Goal: Use online tool/utility: Utilize a website feature to perform a specific function

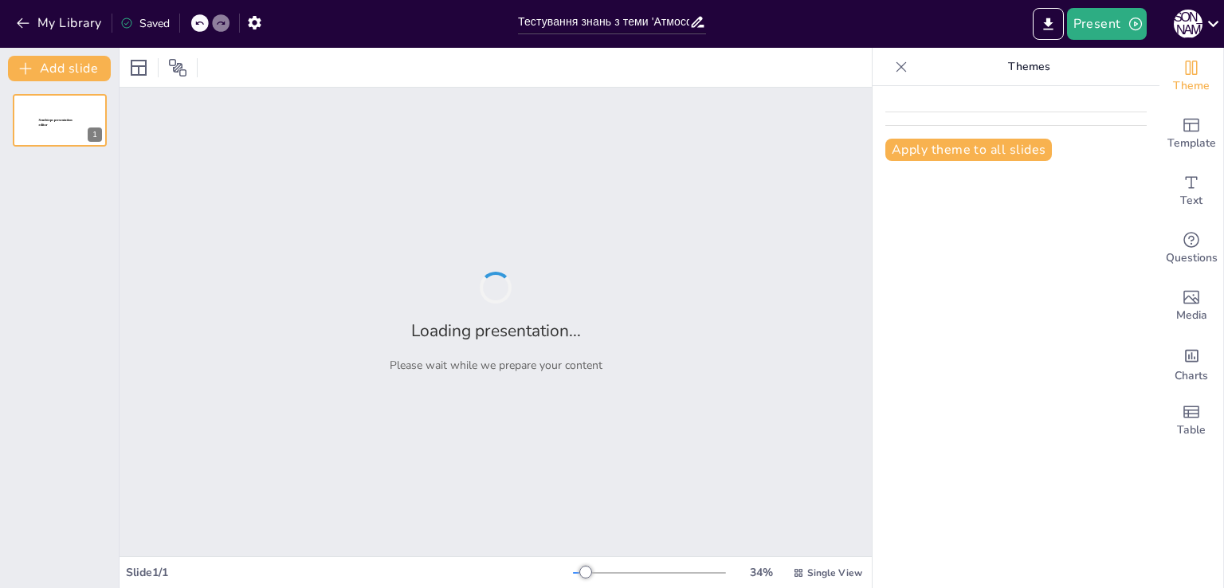
type input "Тестування знань з теми 'Атмосфера': Основи та властивості повітря"
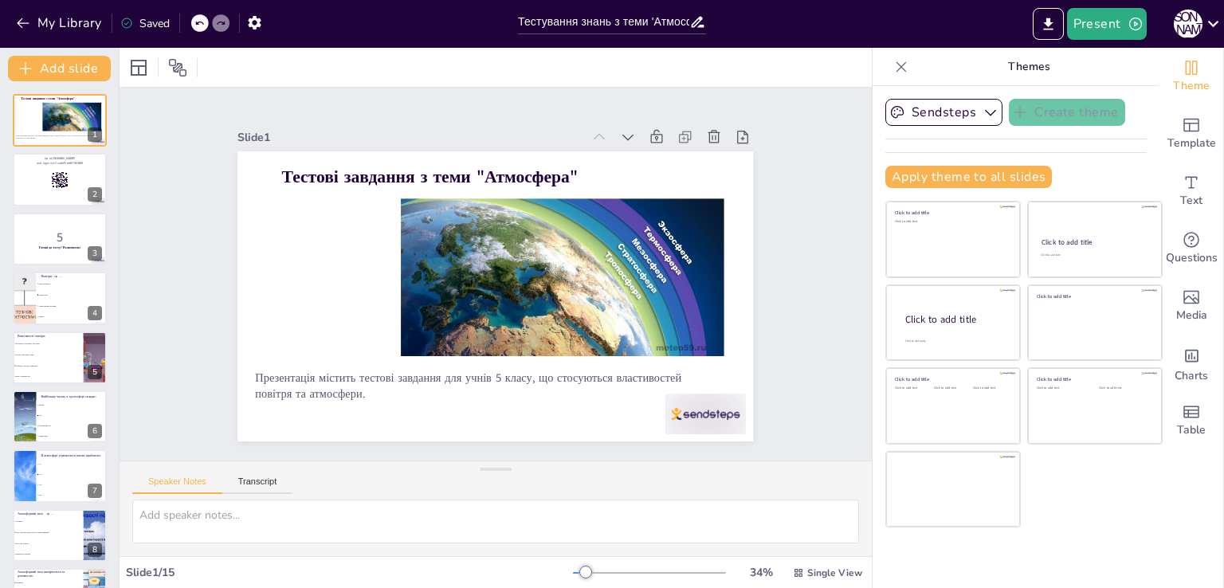
checkbox input "true"
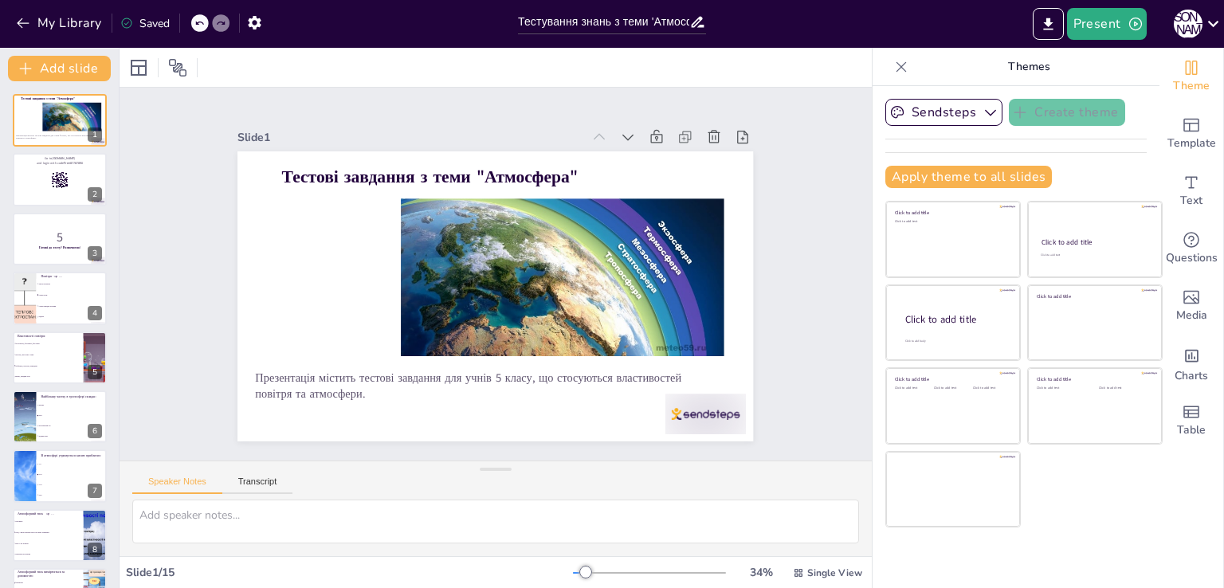
checkbox input "true"
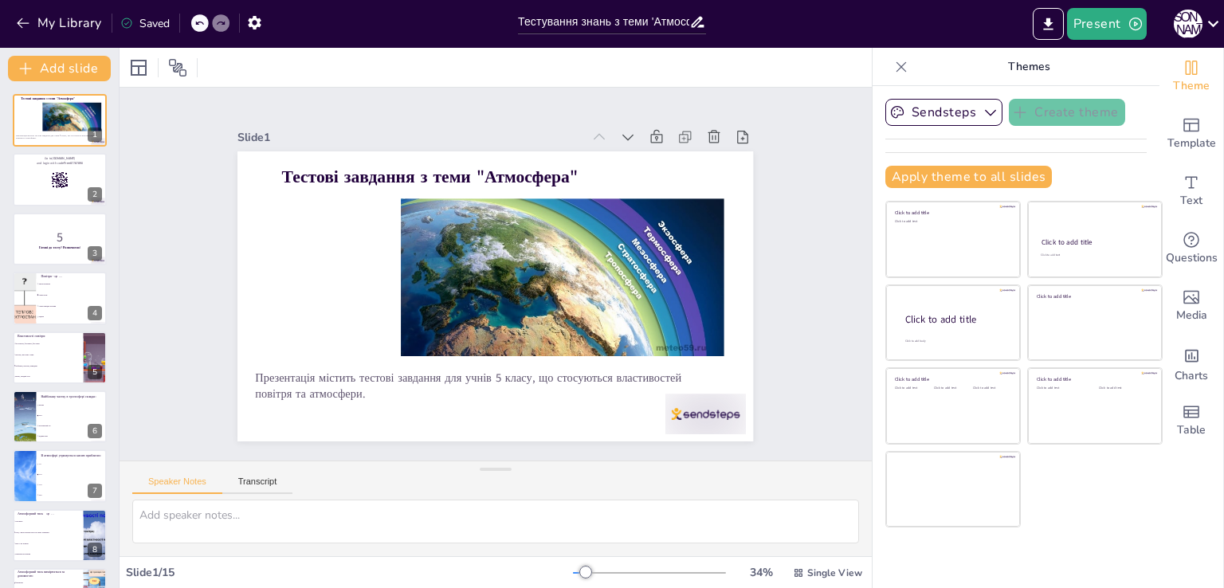
checkbox input "true"
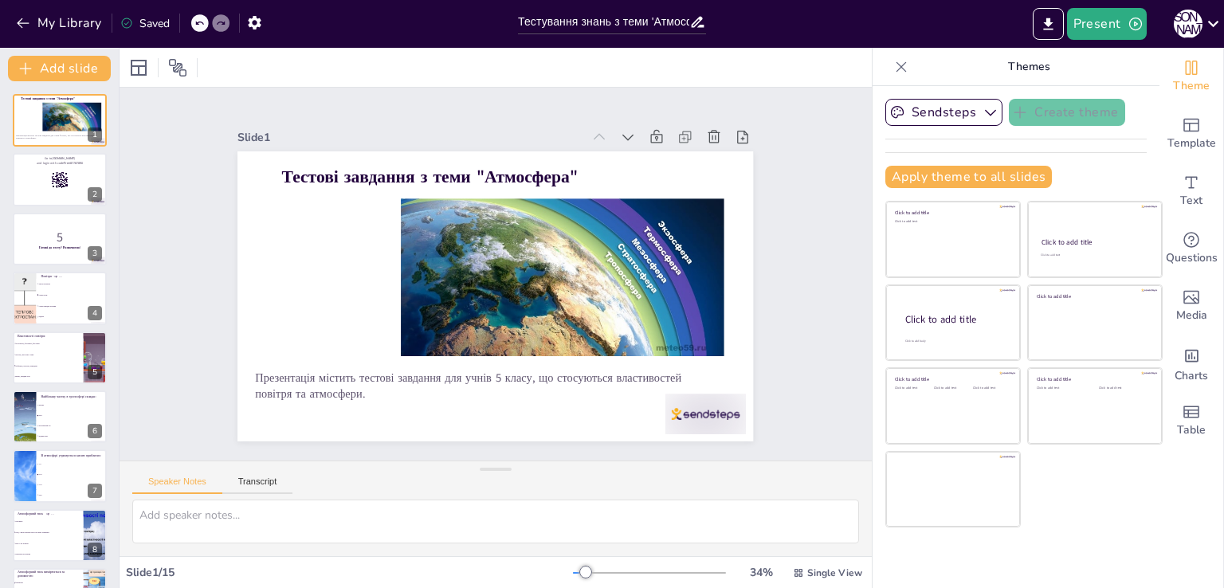
checkbox input "true"
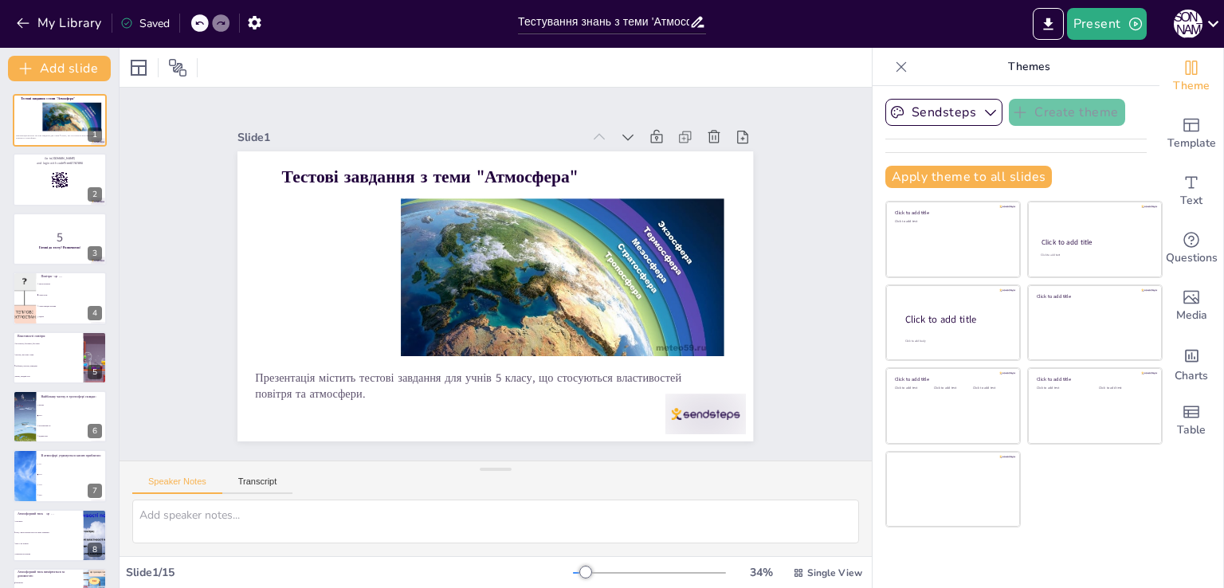
checkbox input "true"
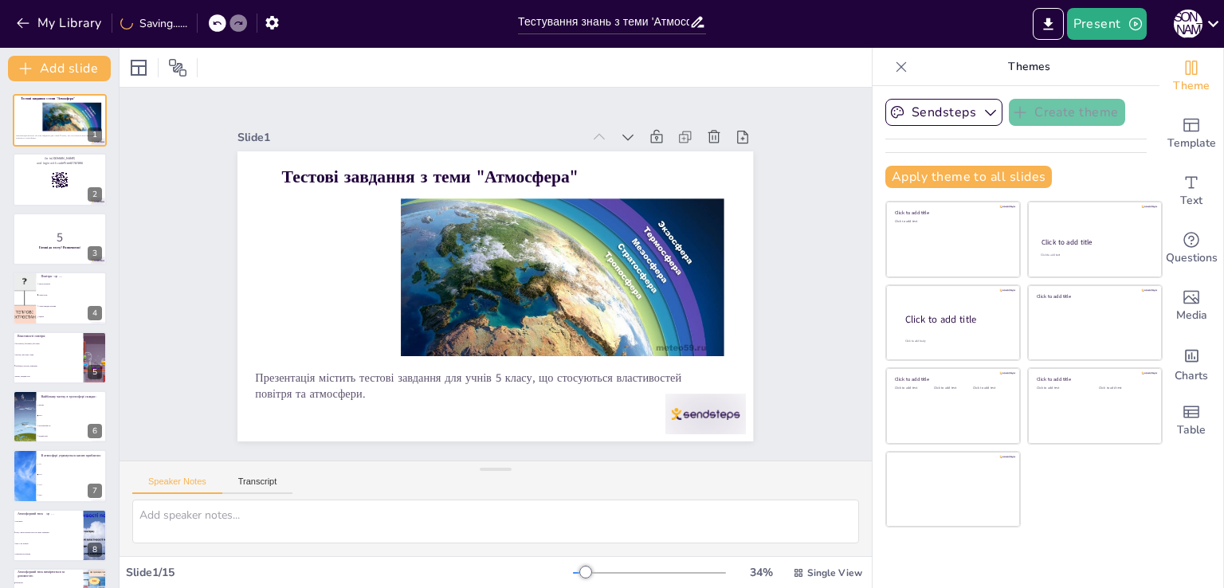
checkbox input "true"
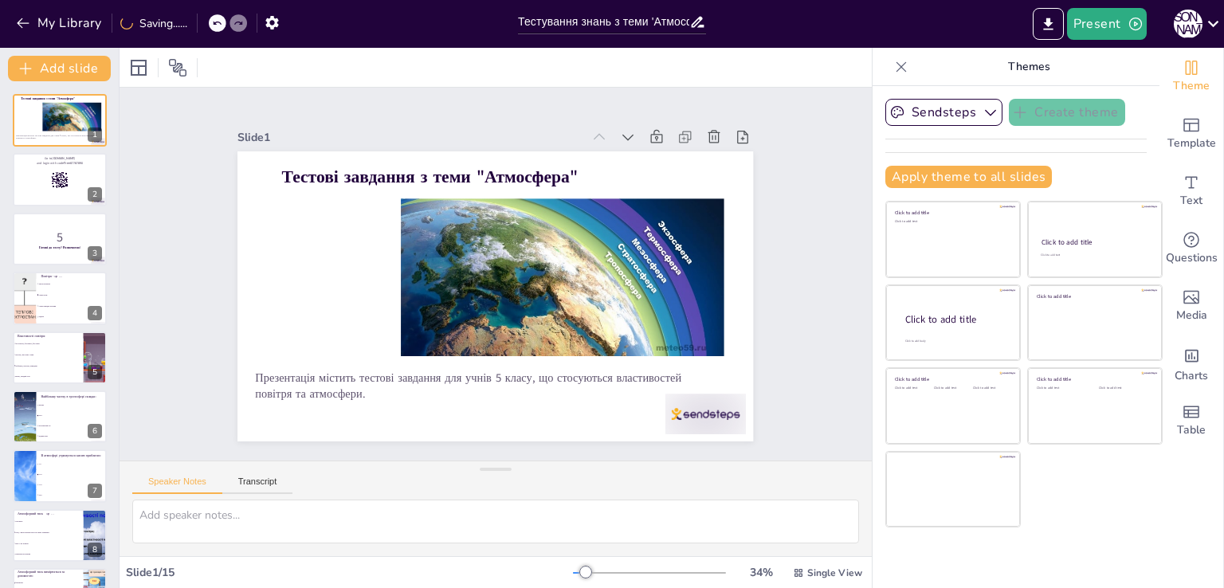
checkbox input "true"
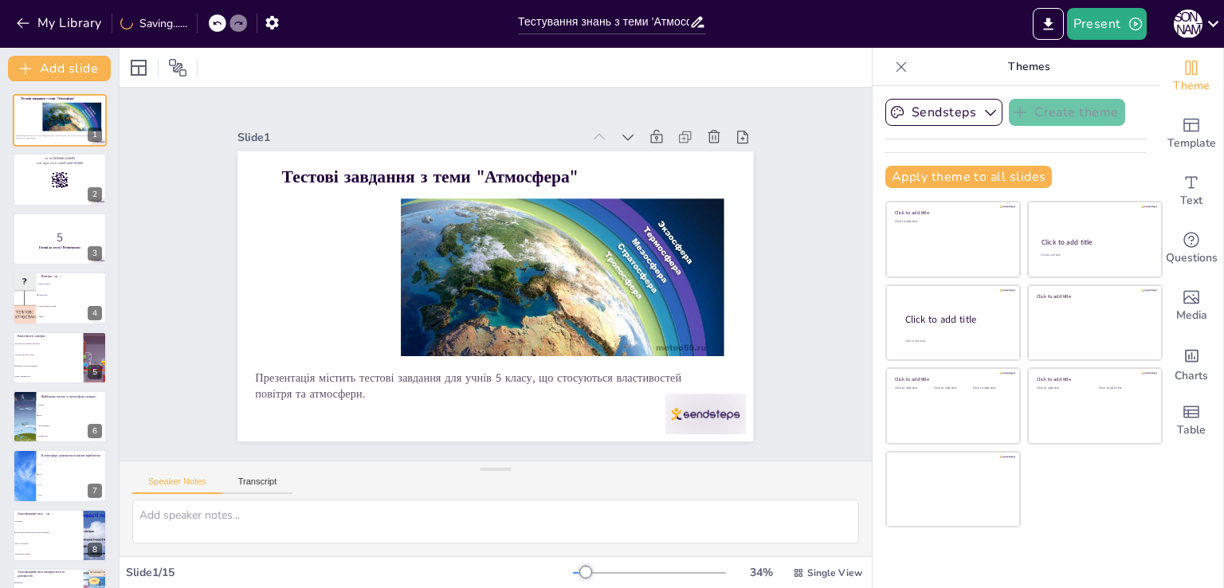
checkbox input "true"
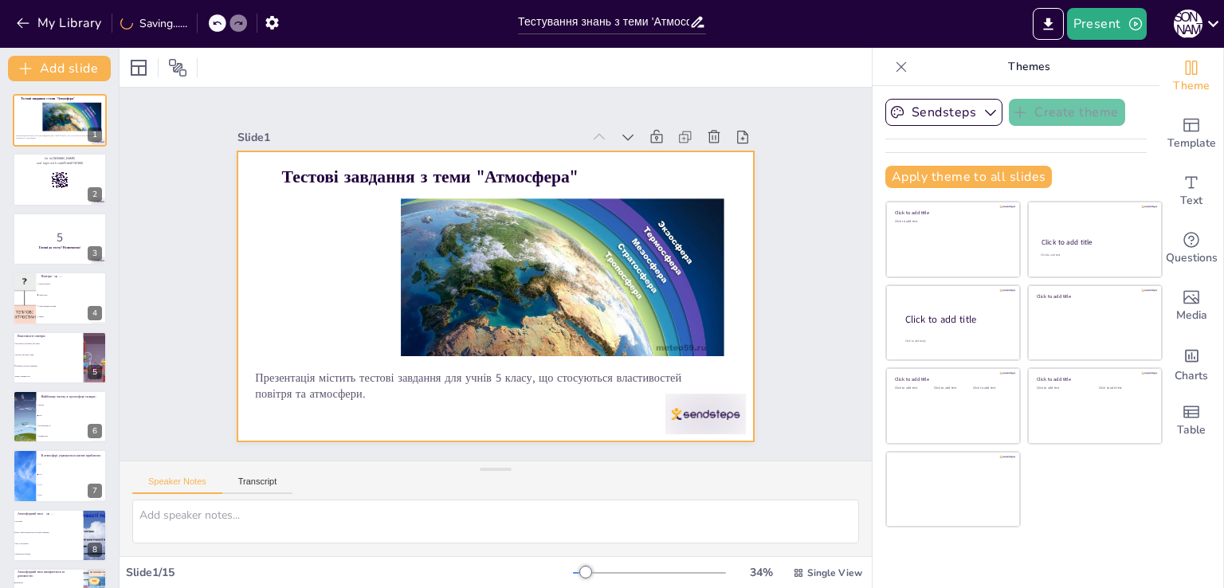
checkbox input "true"
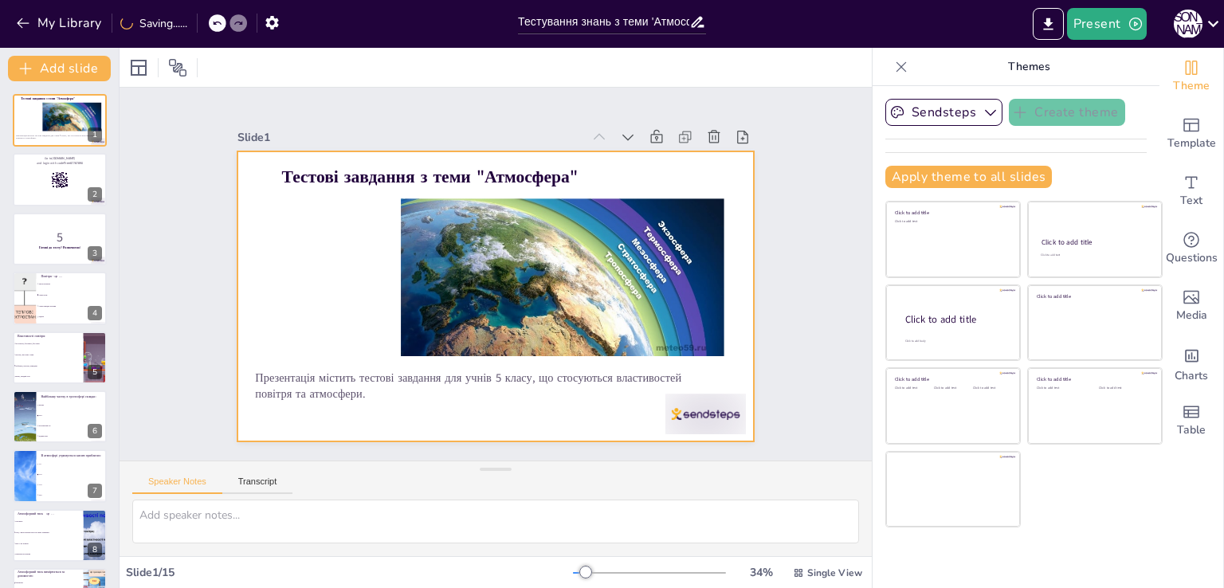
checkbox input "true"
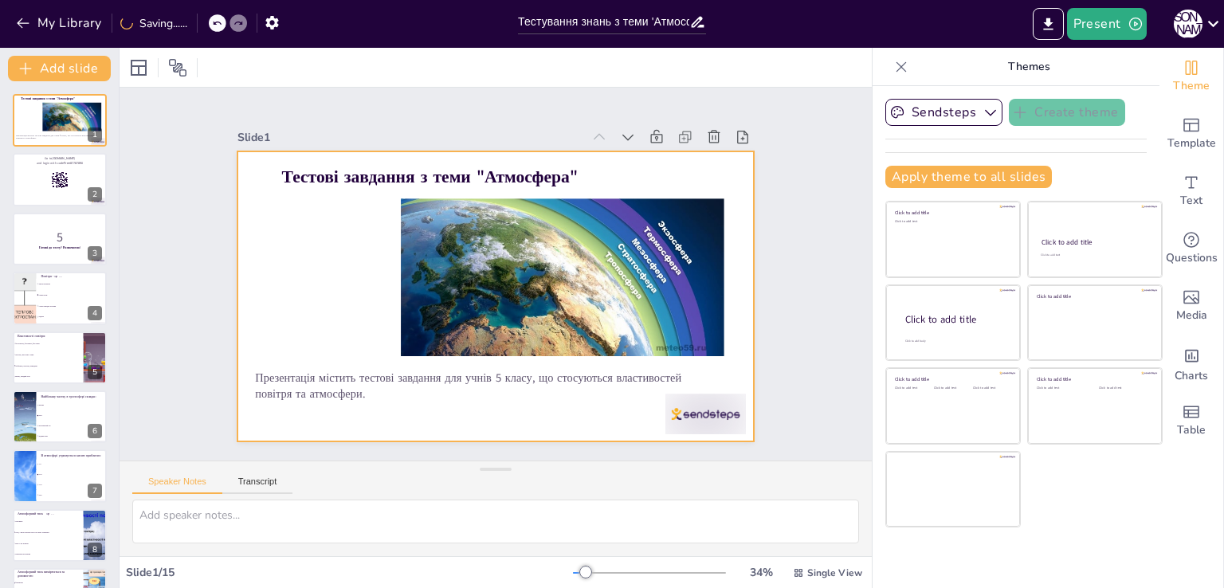
checkbox input "true"
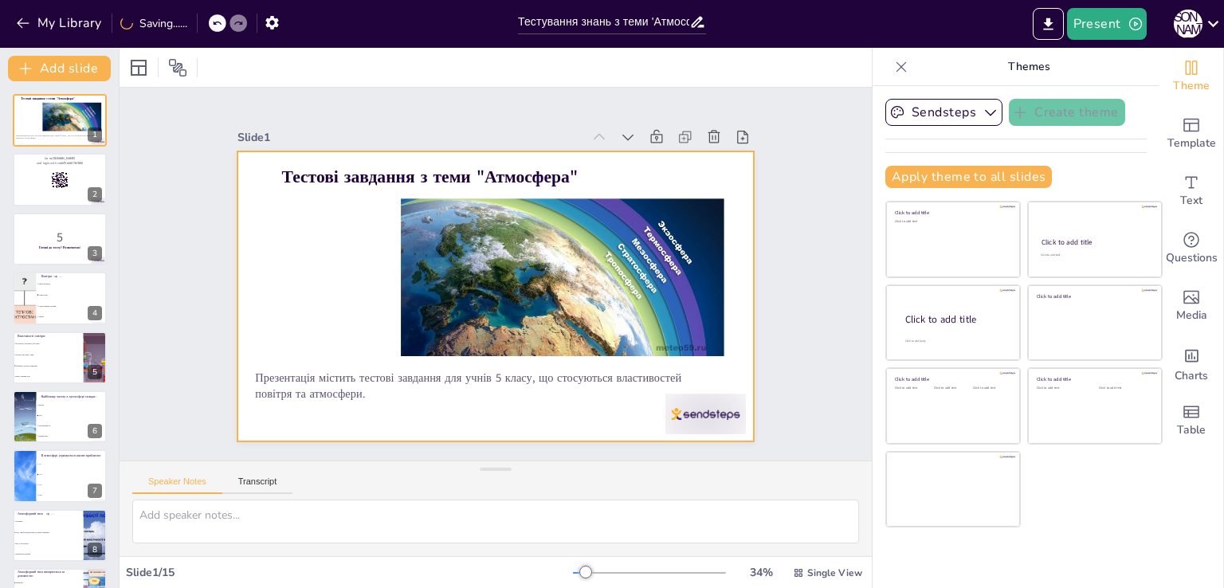
checkbox input "true"
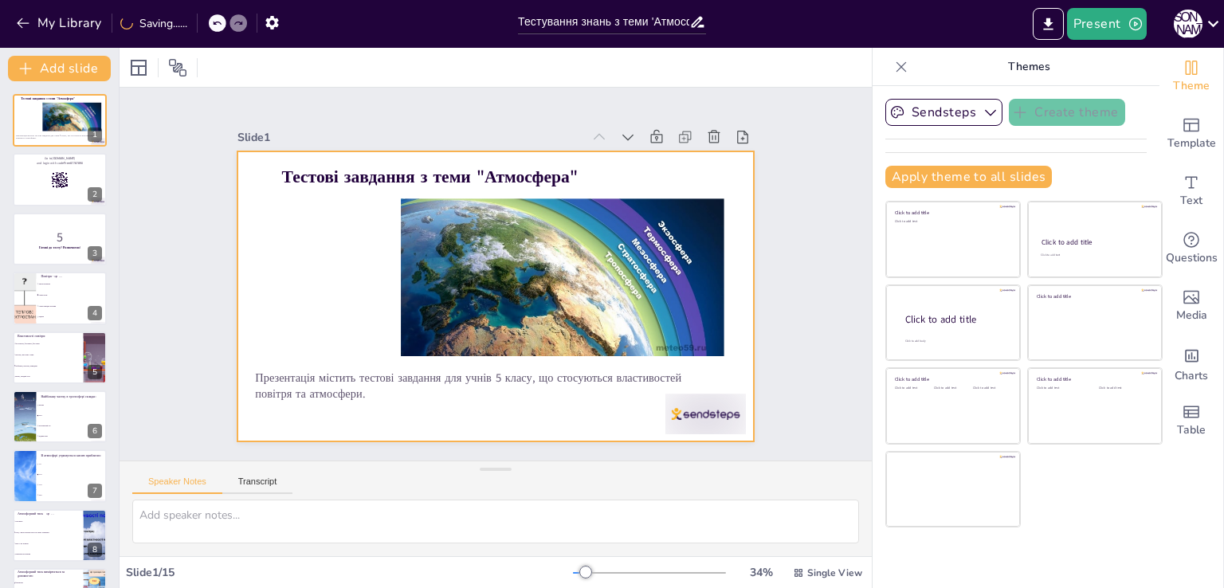
checkbox input "true"
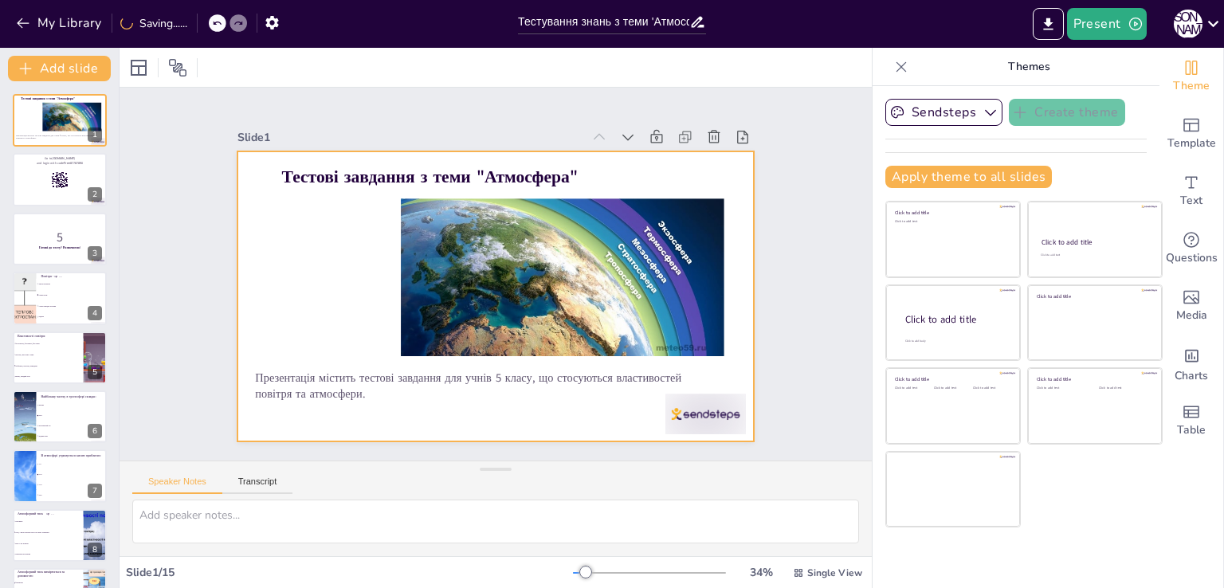
checkbox input "true"
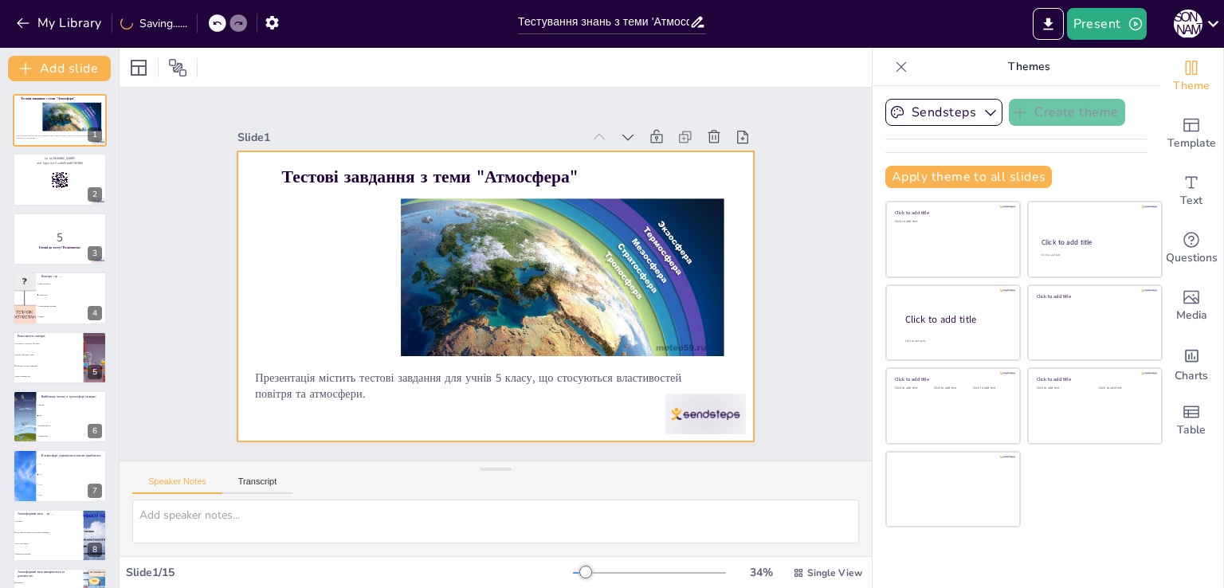
checkbox input "true"
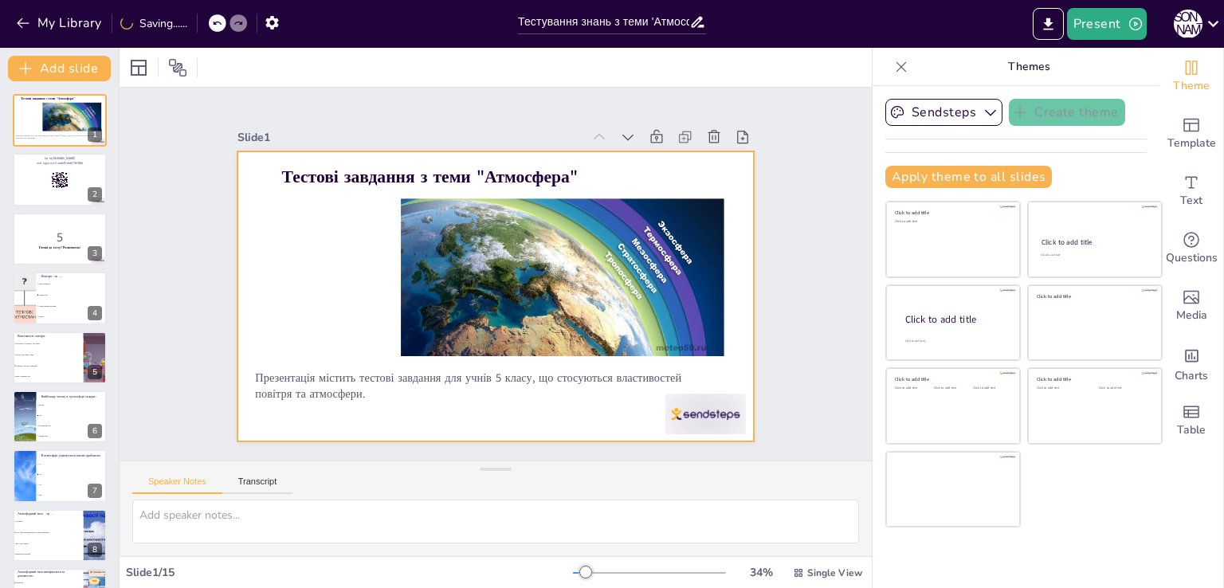
checkbox input "true"
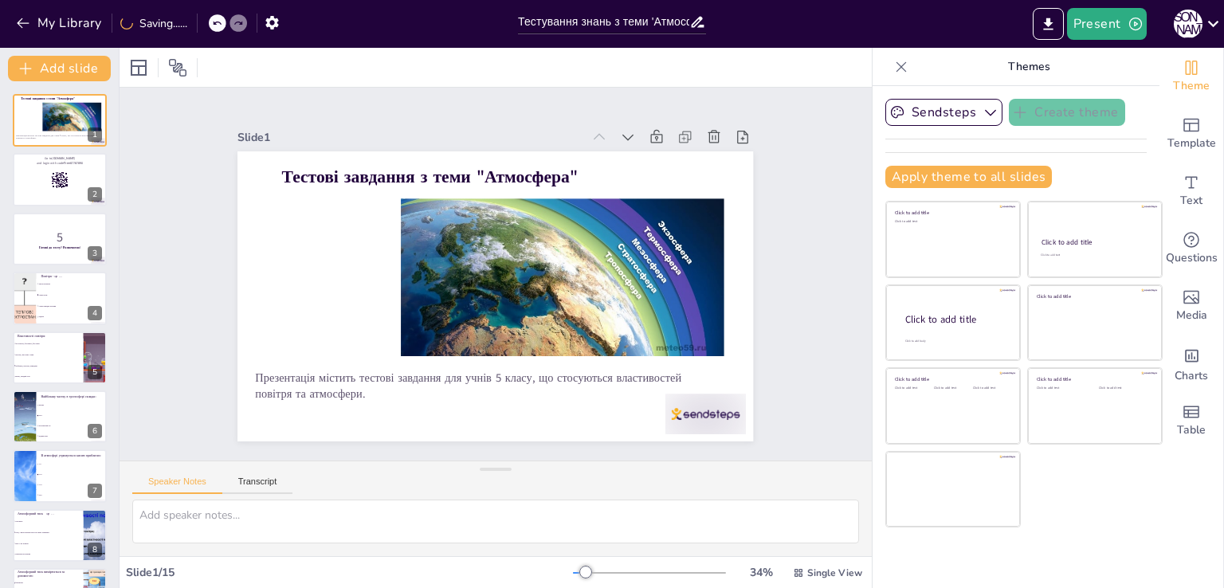
checkbox input "true"
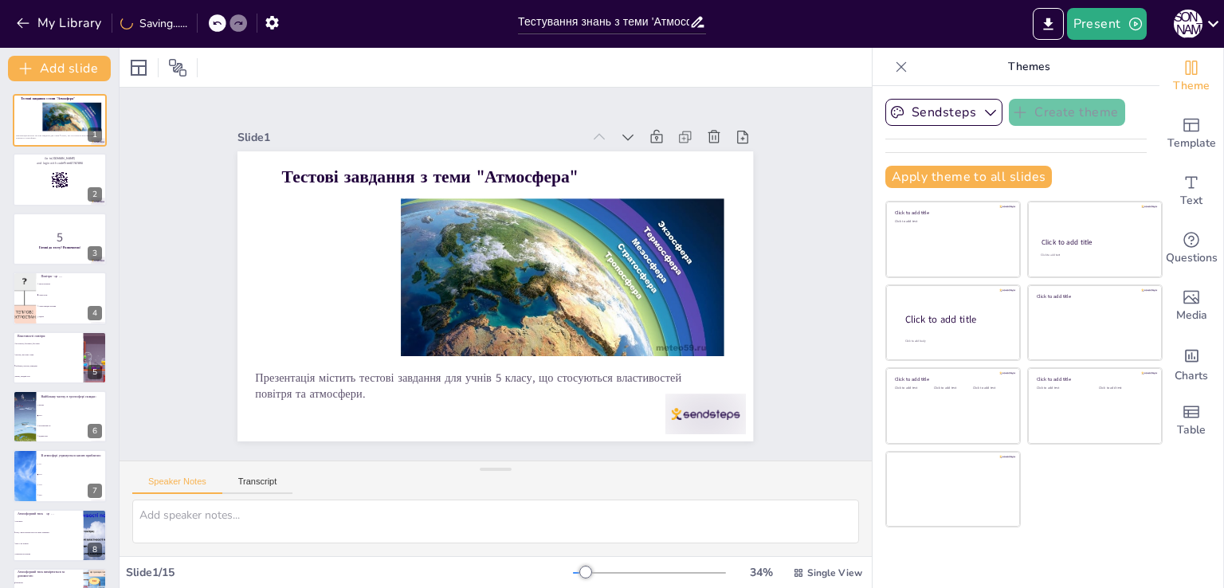
checkbox input "true"
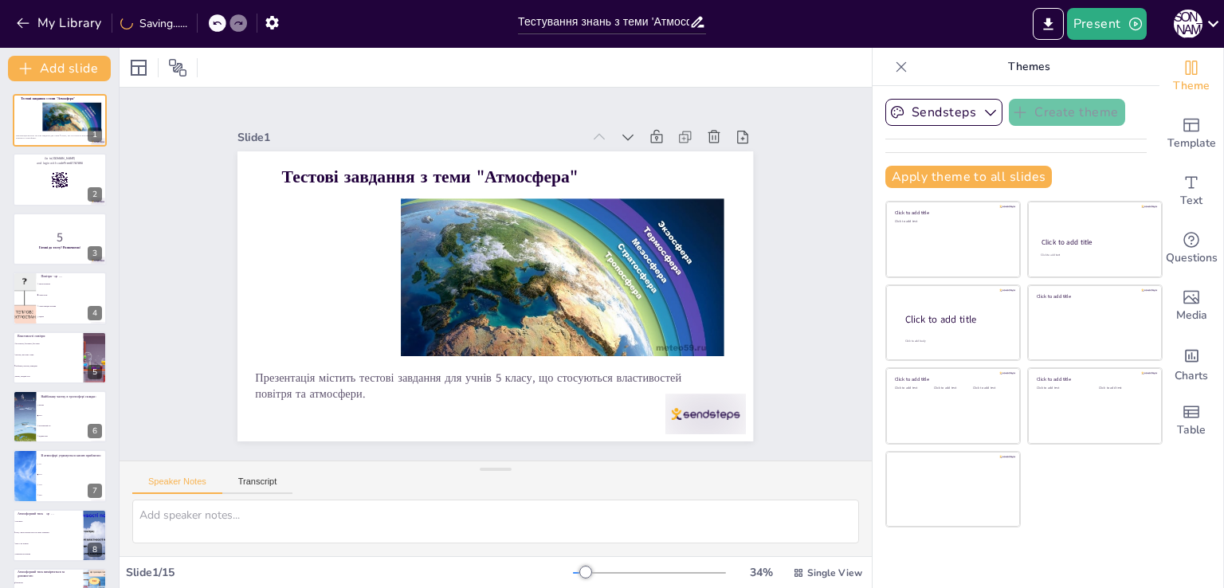
checkbox input "true"
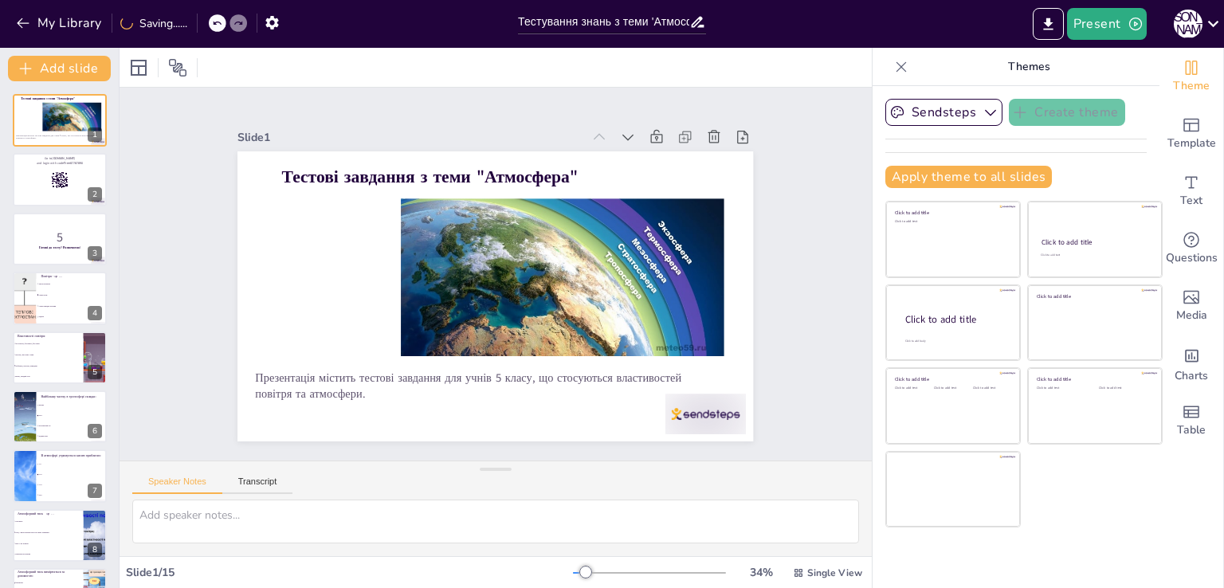
checkbox input "true"
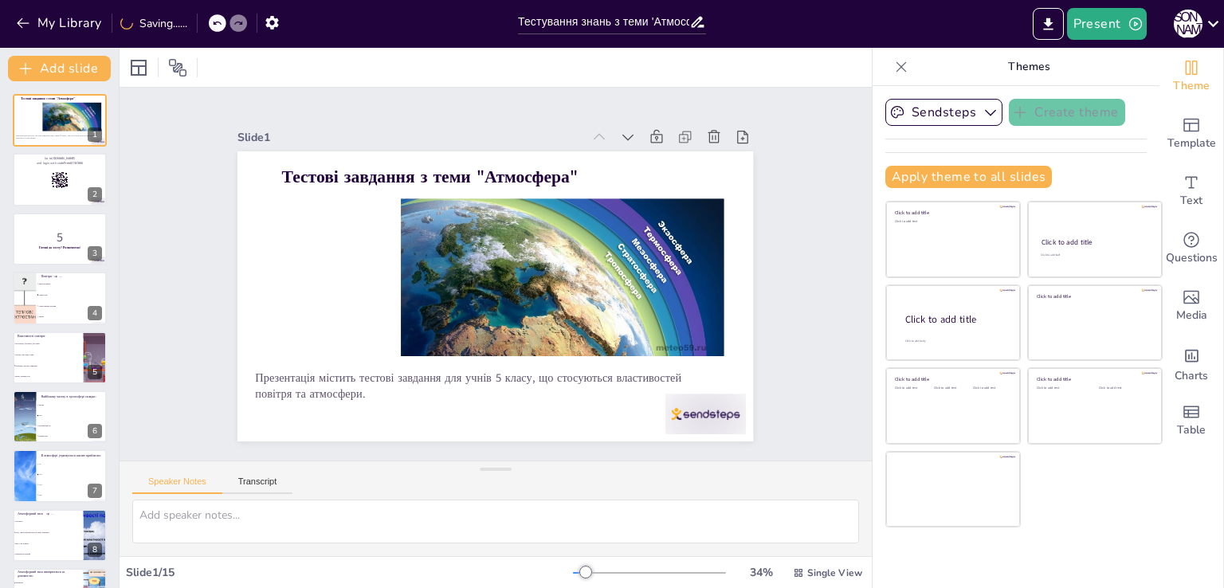
checkbox input "true"
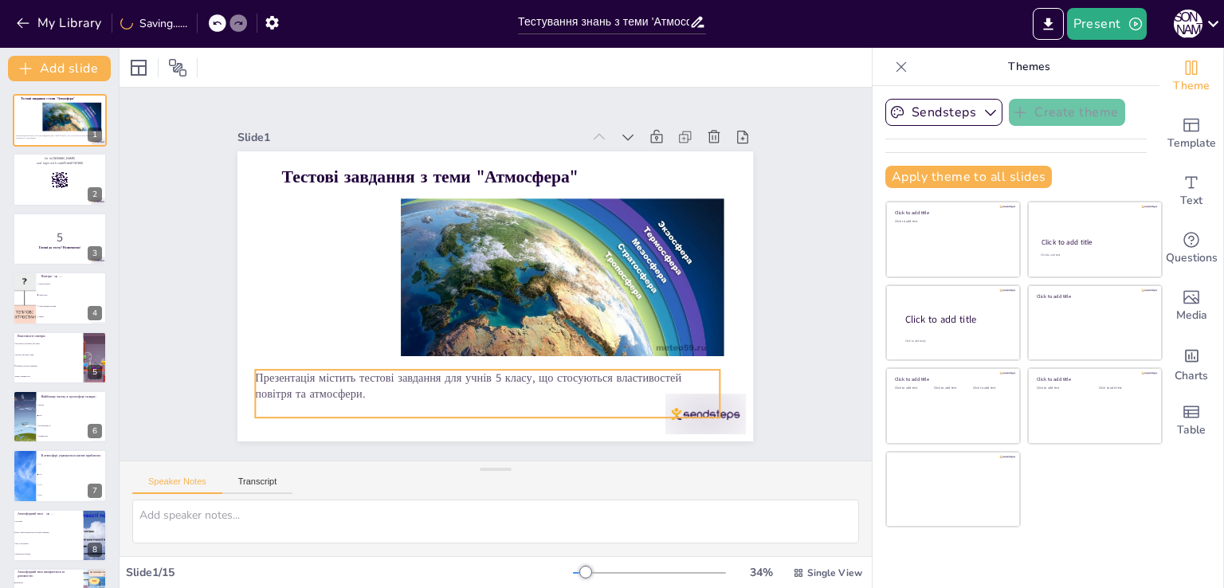
checkbox input "true"
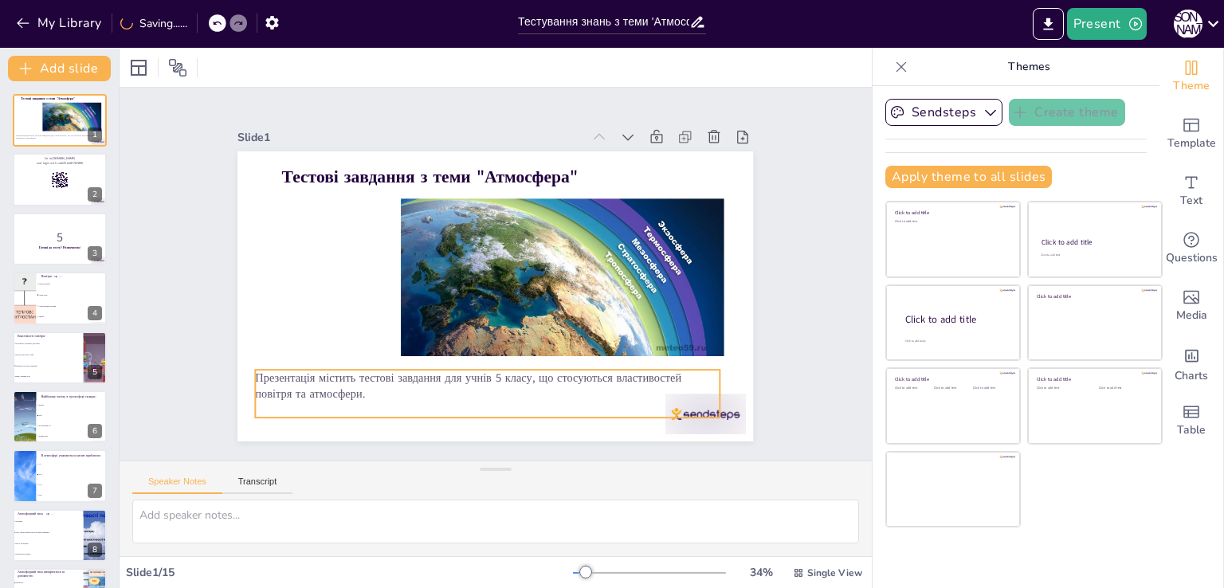
checkbox input "true"
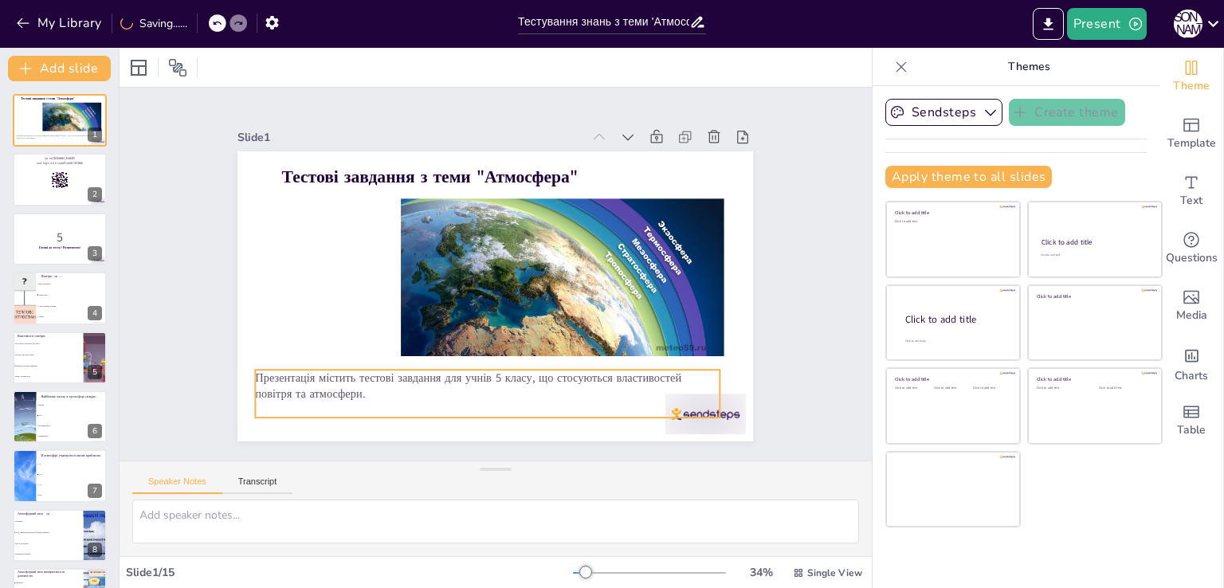
checkbox input "true"
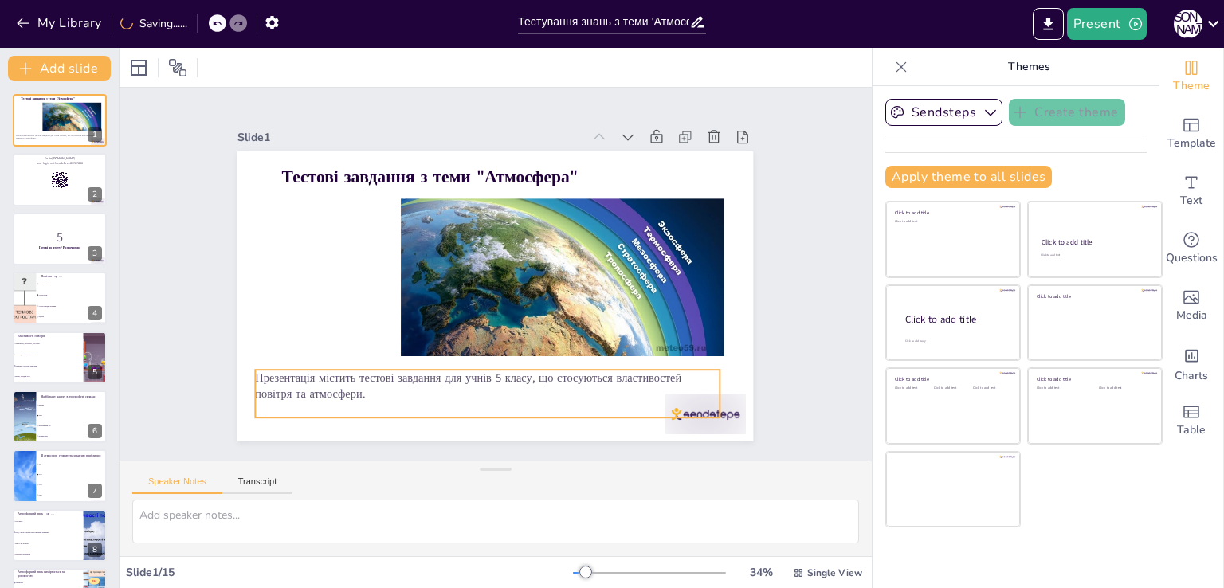
checkbox input "true"
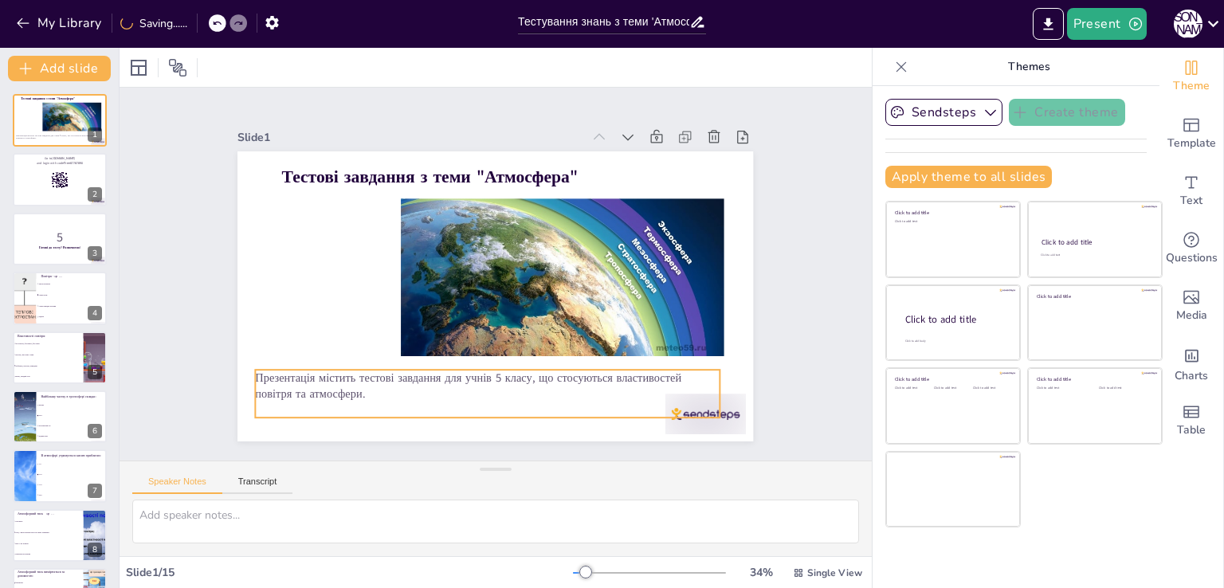
checkbox input "true"
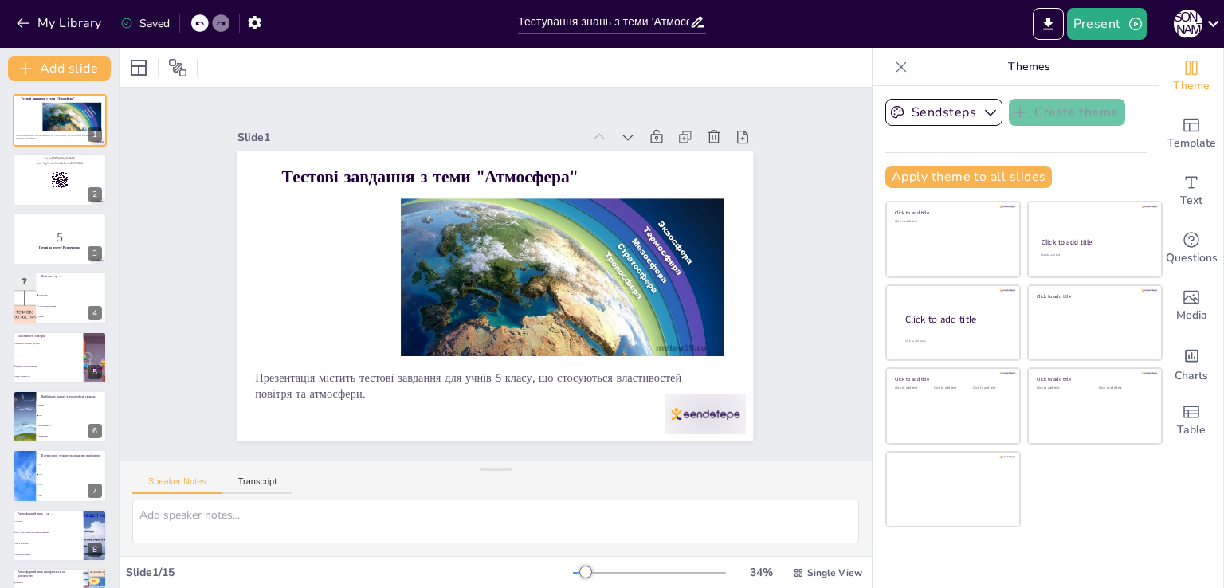
checkbox input "true"
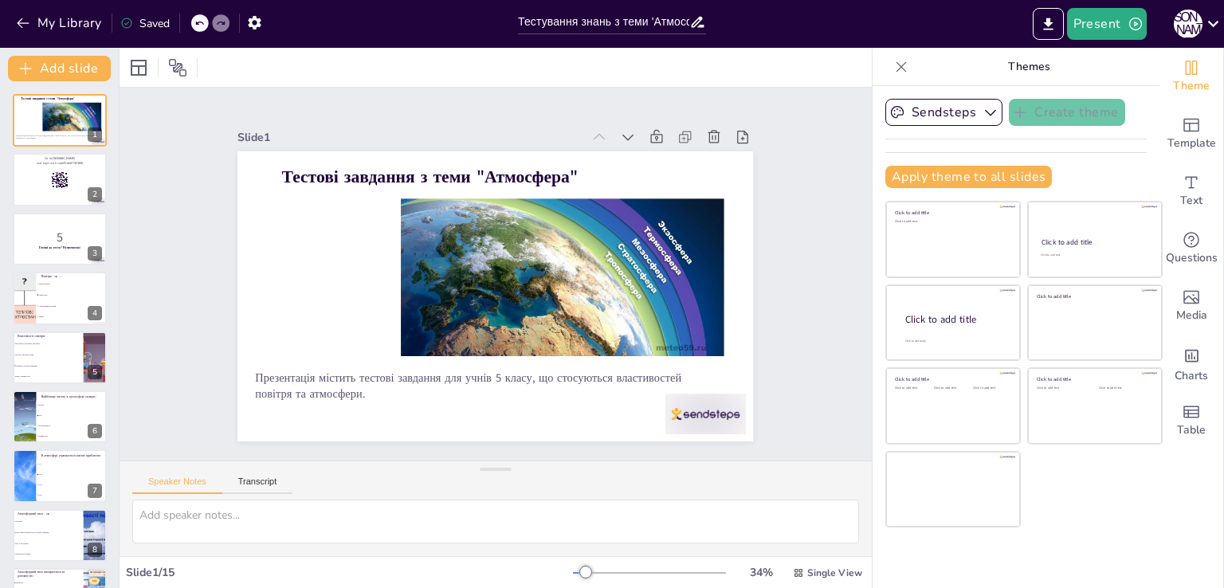
checkbox input "true"
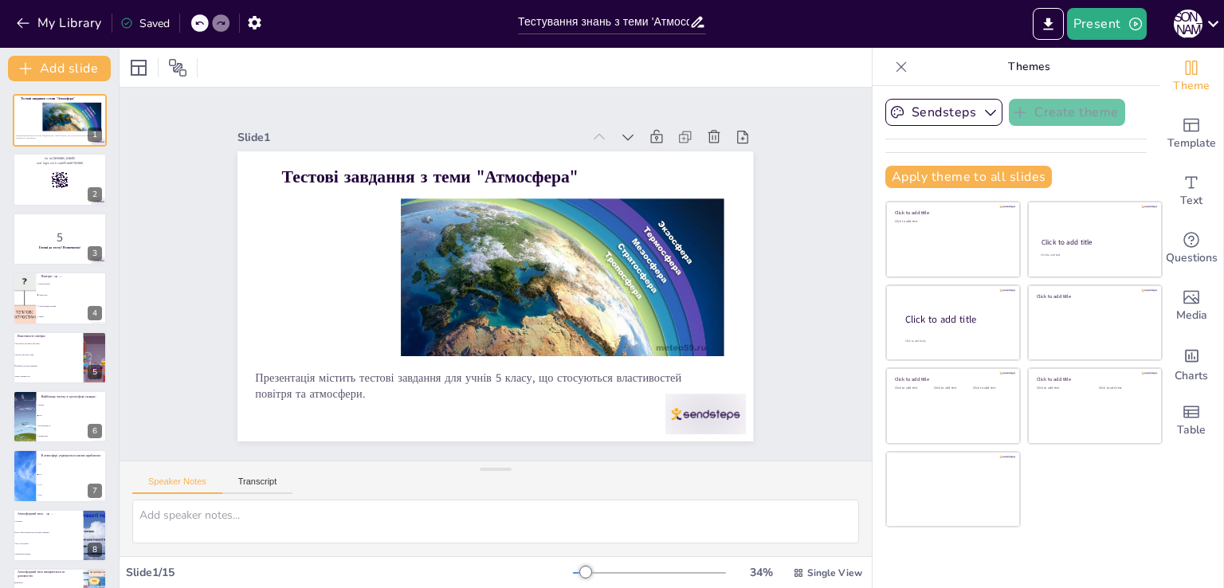
checkbox input "true"
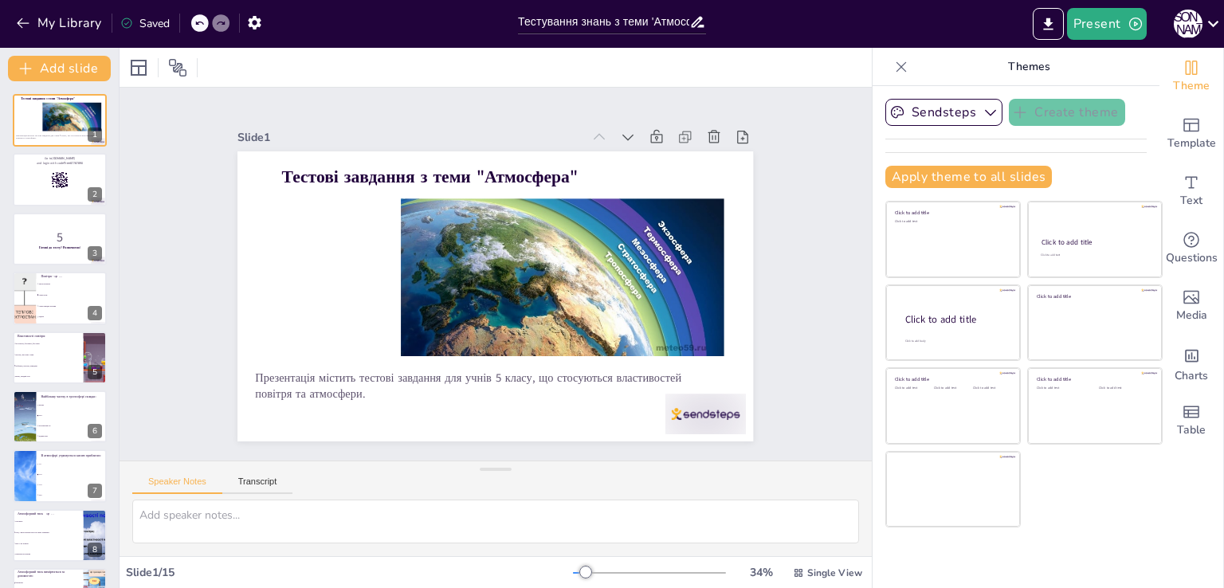
checkbox input "true"
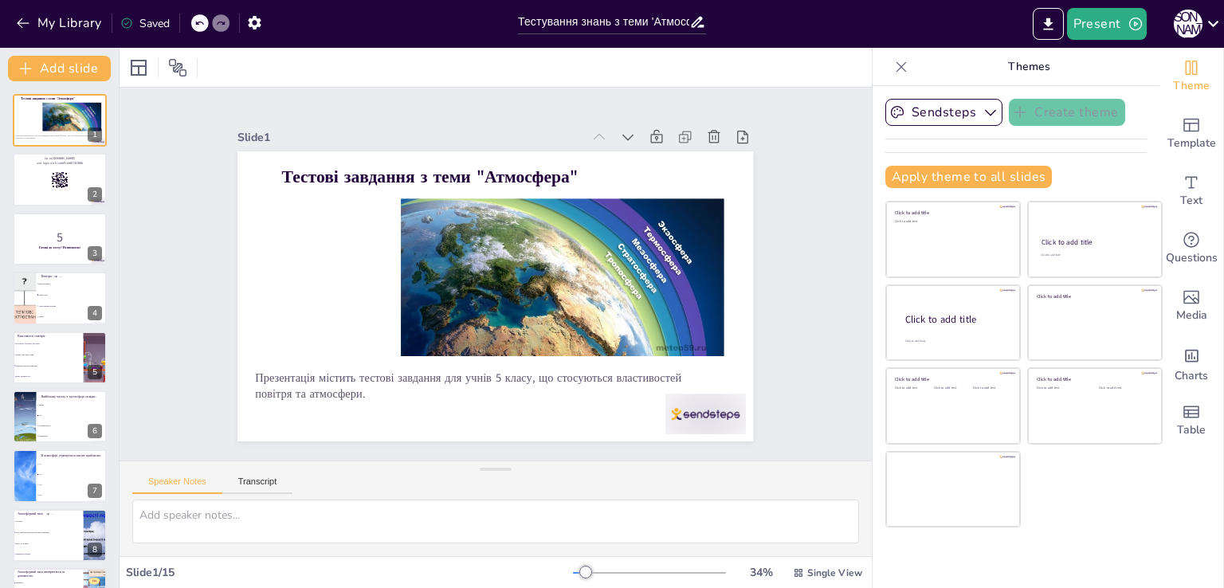
checkbox input "true"
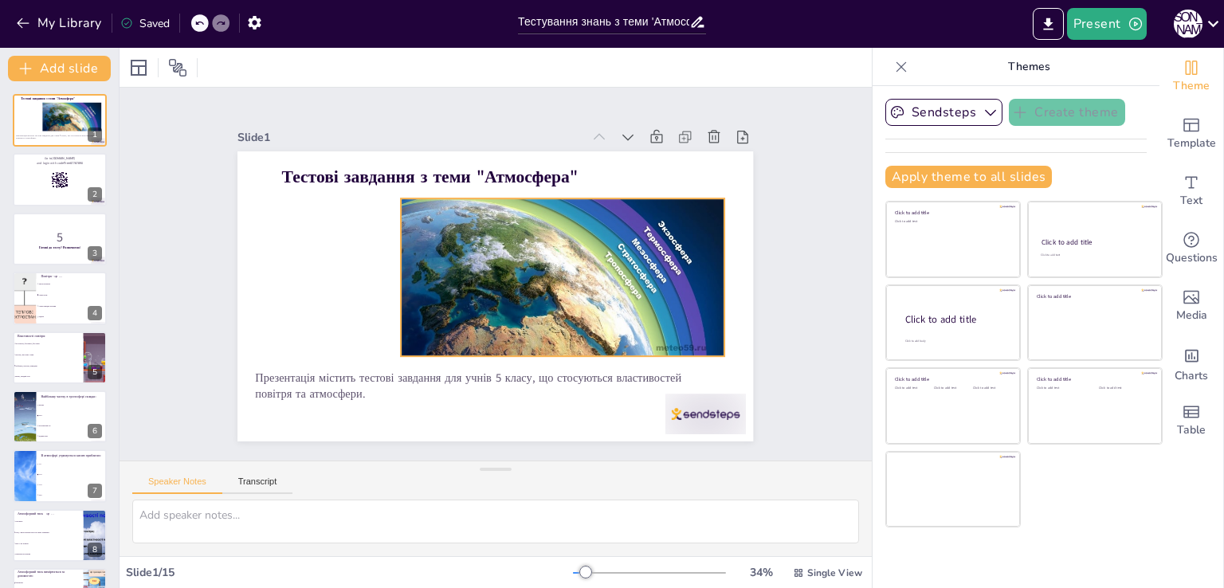
checkbox input "true"
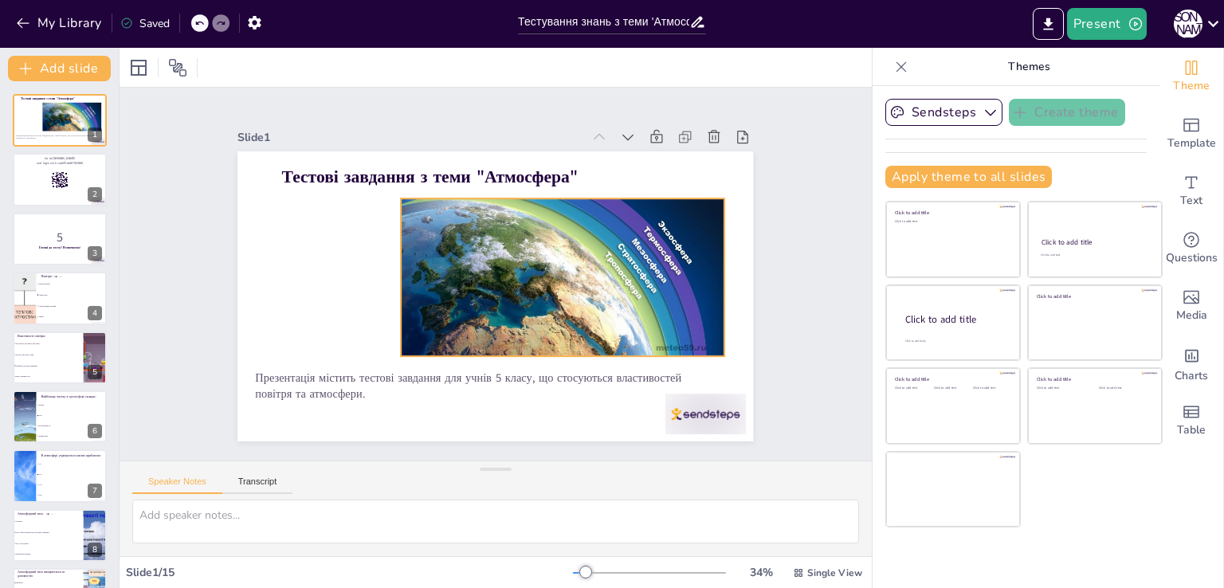
checkbox input "true"
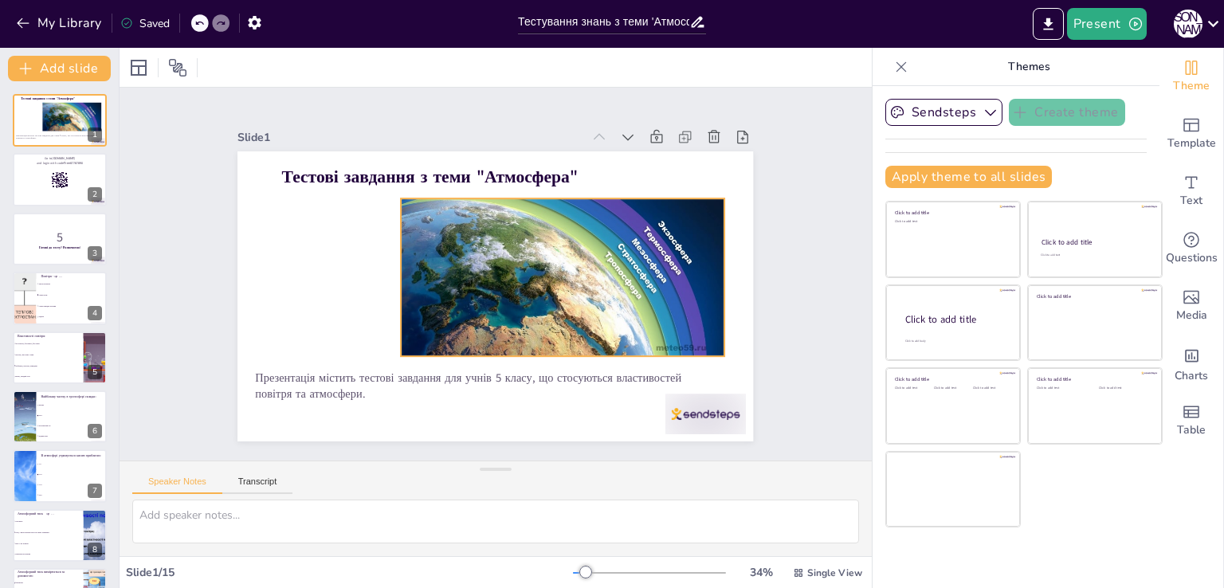
checkbox input "true"
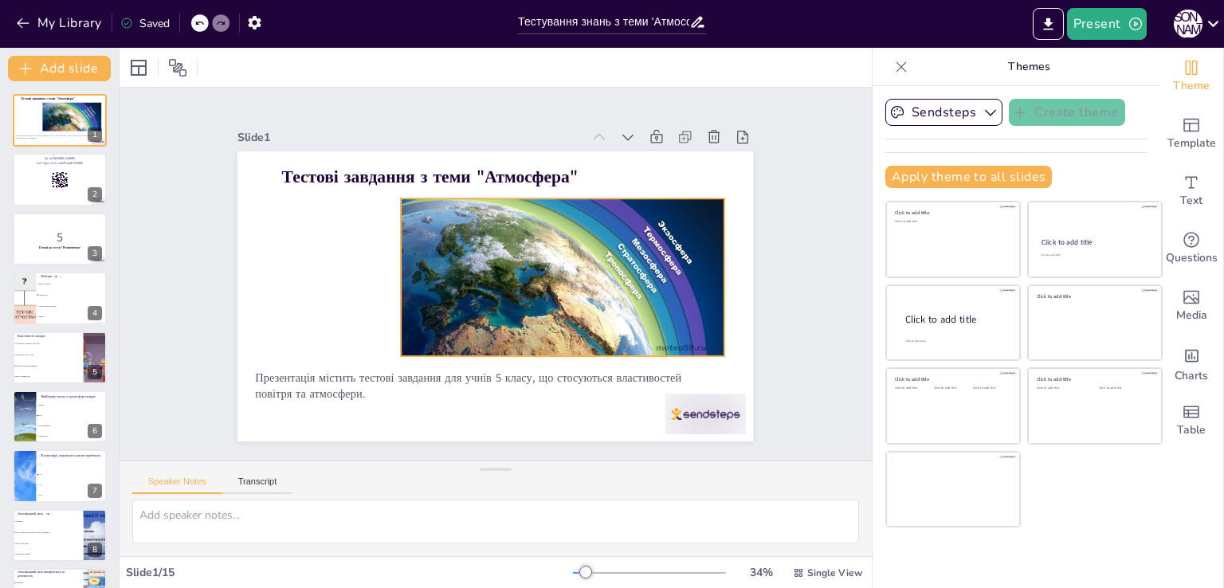
checkbox input "true"
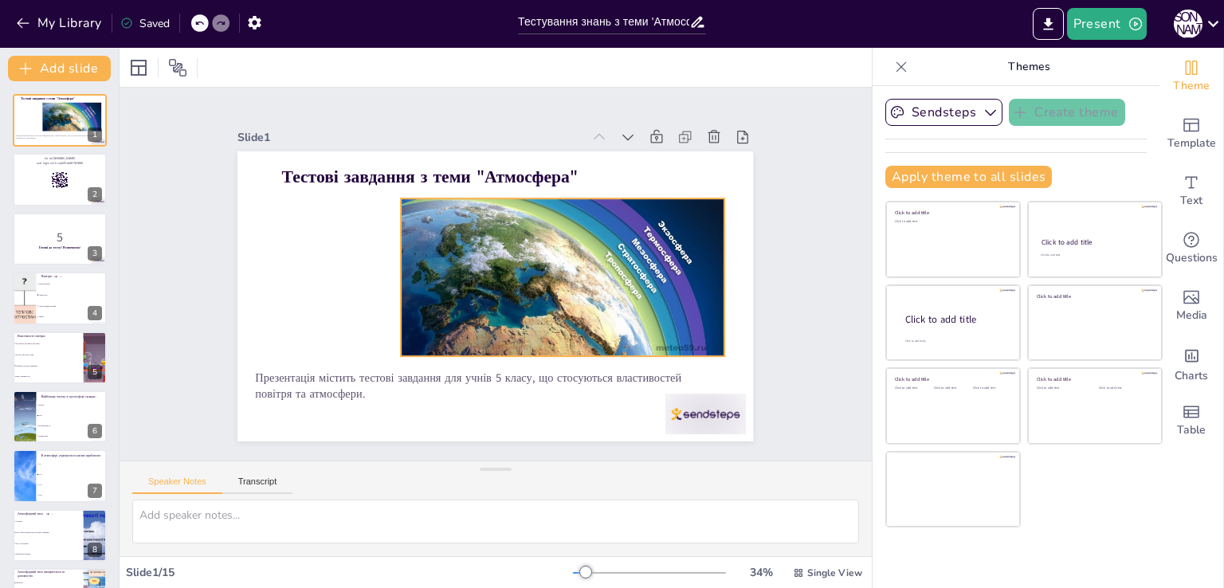
checkbox input "true"
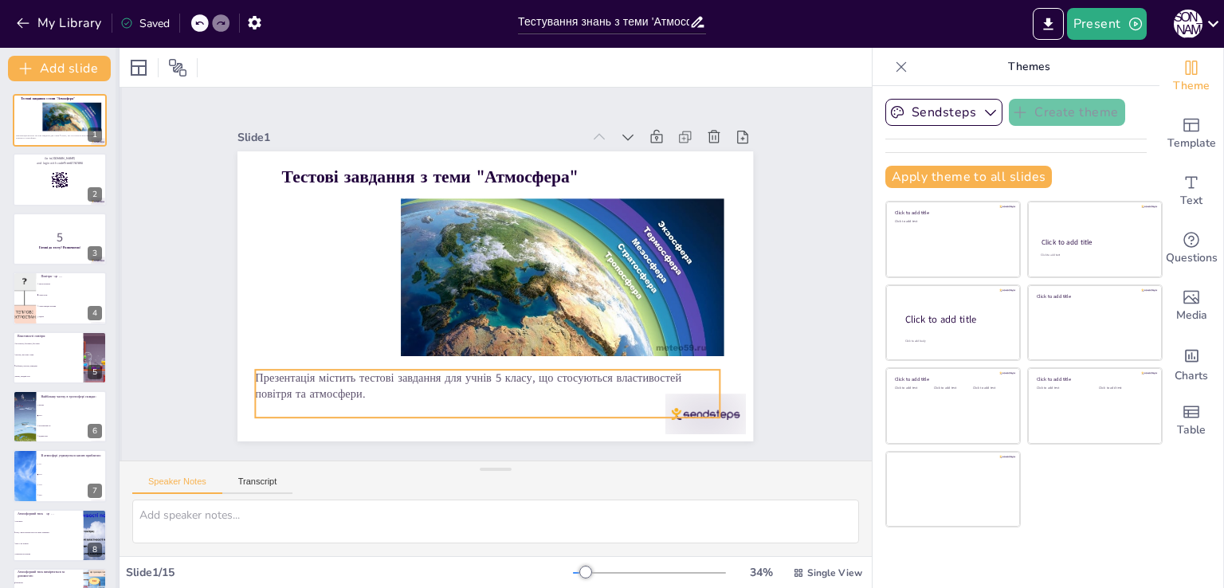
checkbox input "true"
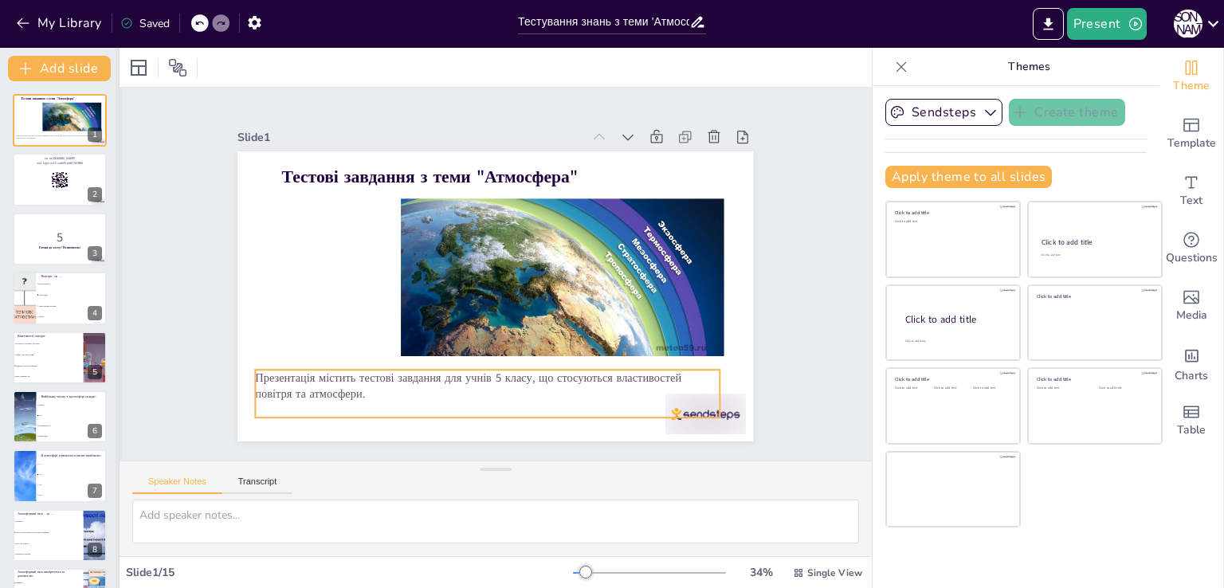
checkbox input "true"
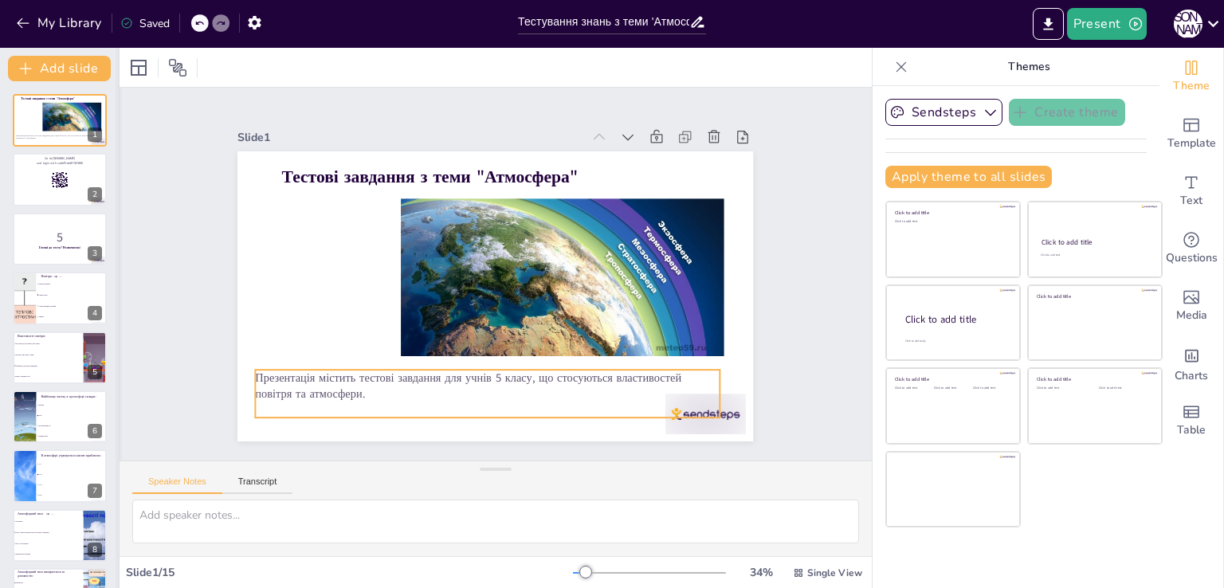
checkbox input "true"
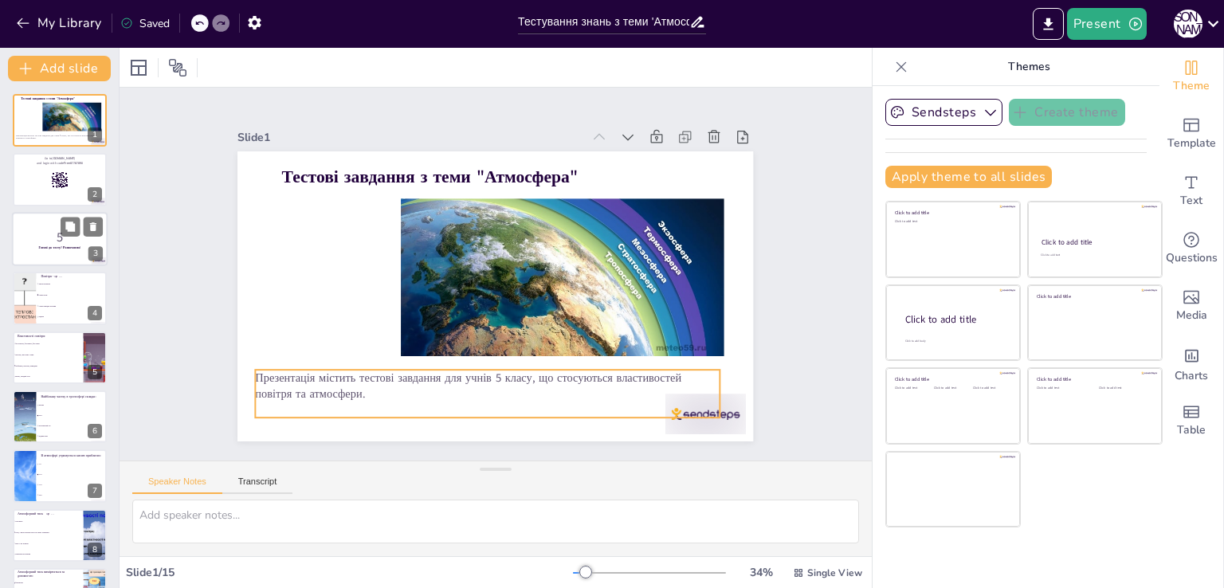
checkbox input "true"
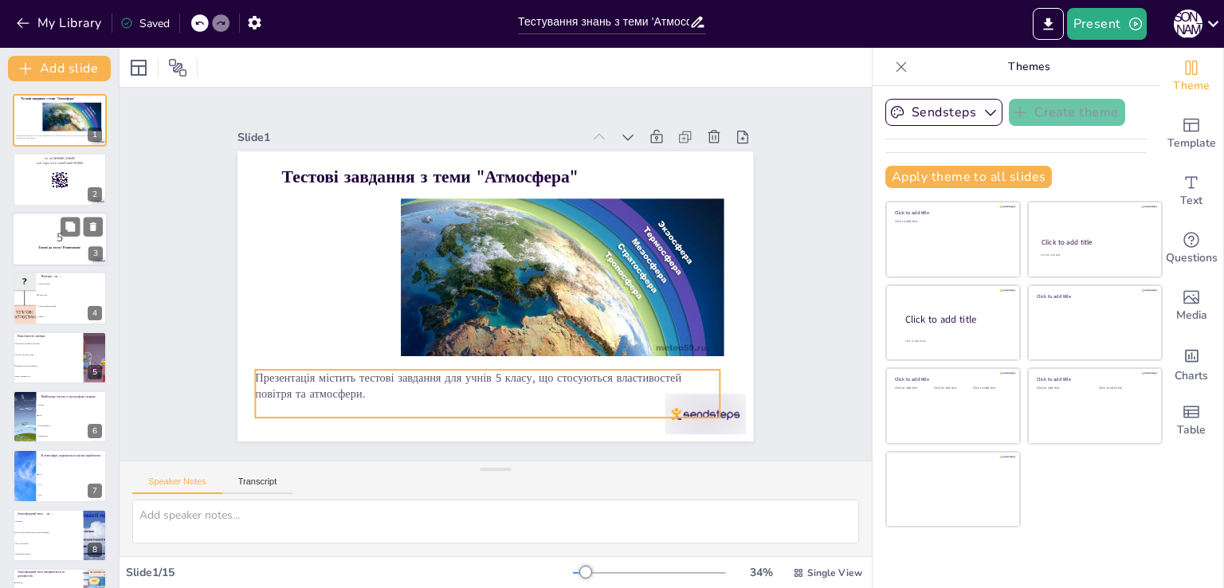
checkbox input "true"
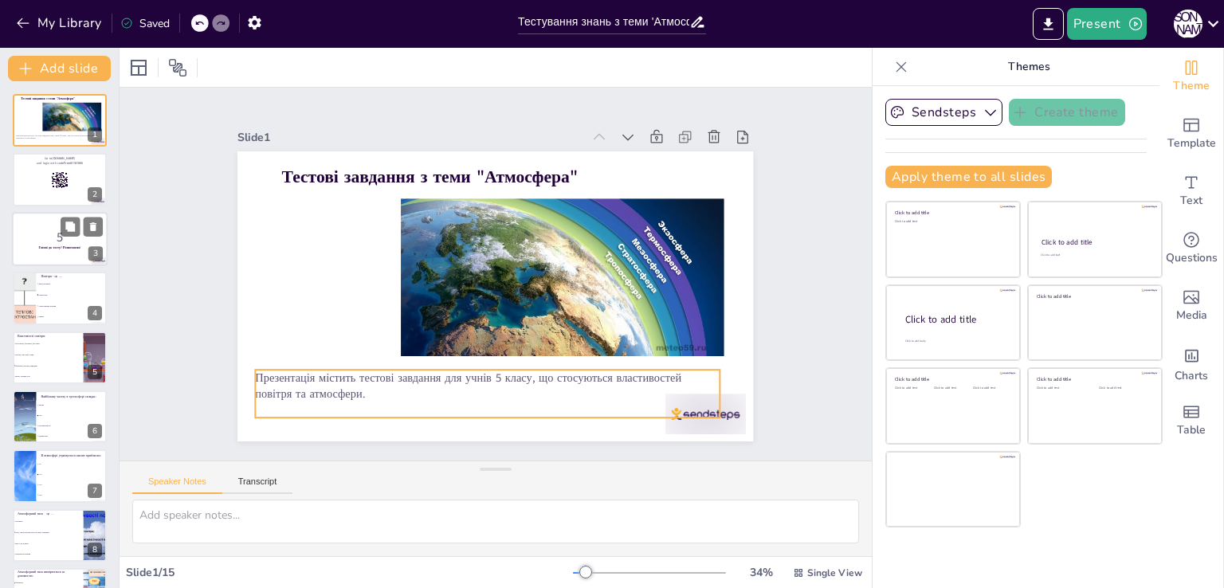
checkbox input "true"
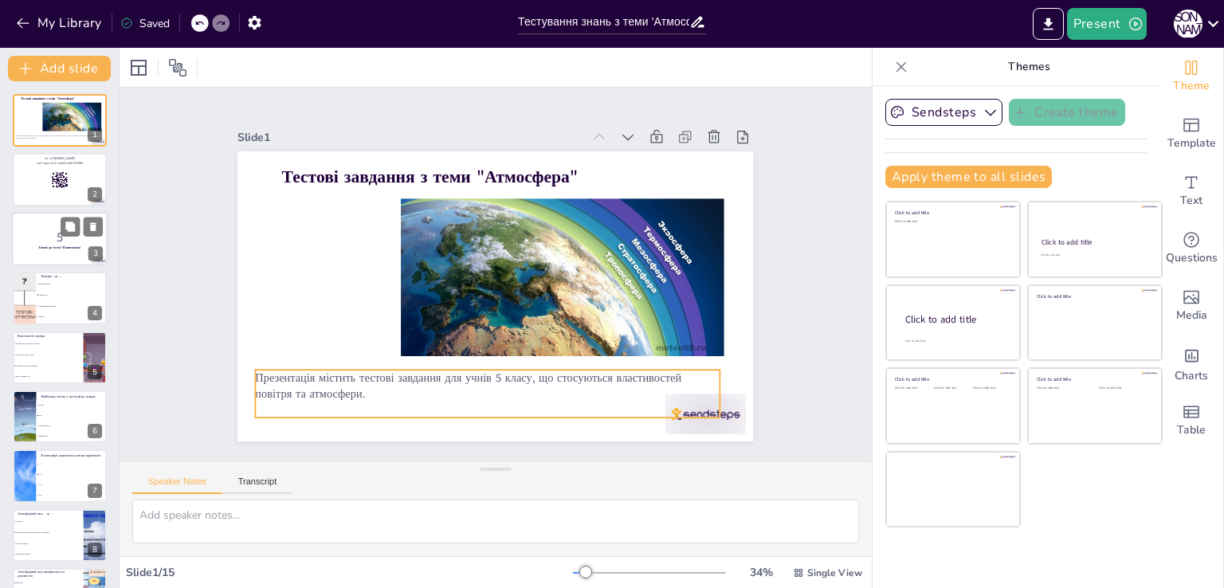
checkbox input "true"
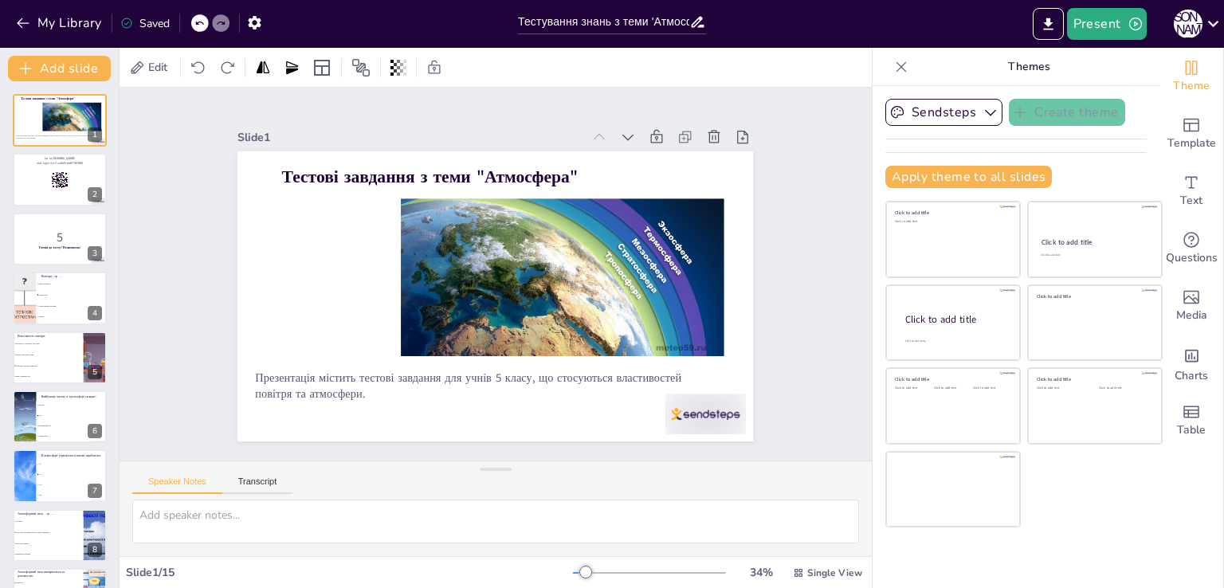
click at [762, 165] on div "Slide 1 Тестові завдання з теми "Атмосфера" Презентація містить тестові завданн…" at bounding box center [495, 274] width 691 height 592
click at [1103, 25] on button "Present" at bounding box center [1107, 24] width 80 height 32
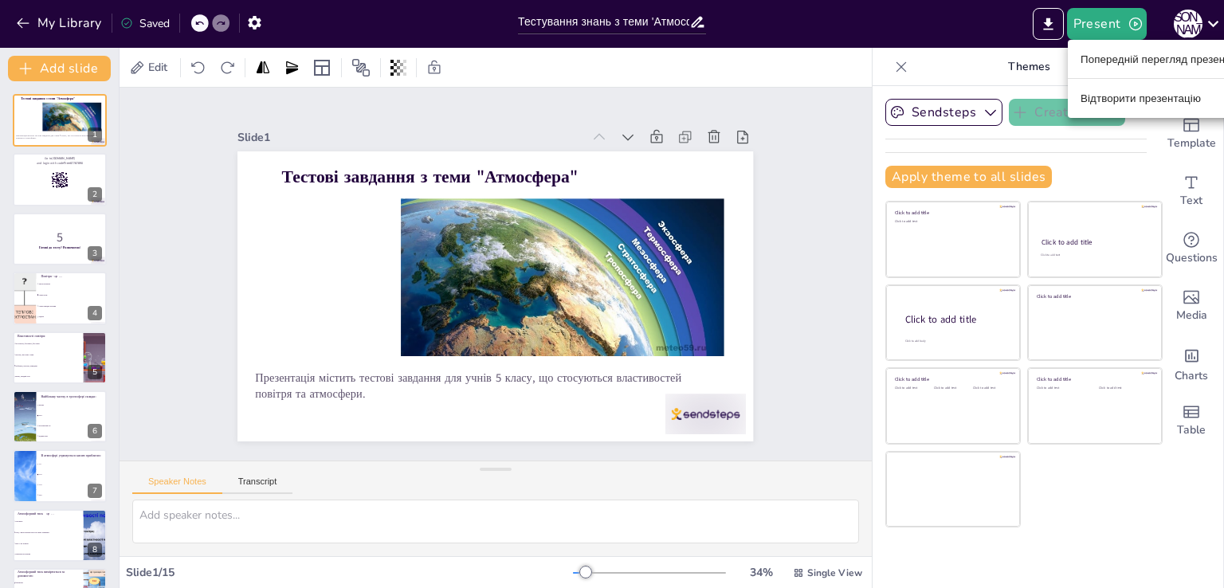
click at [1112, 67] on li "Попередній перегляд презентації" at bounding box center [1164, 59] width 192 height 26
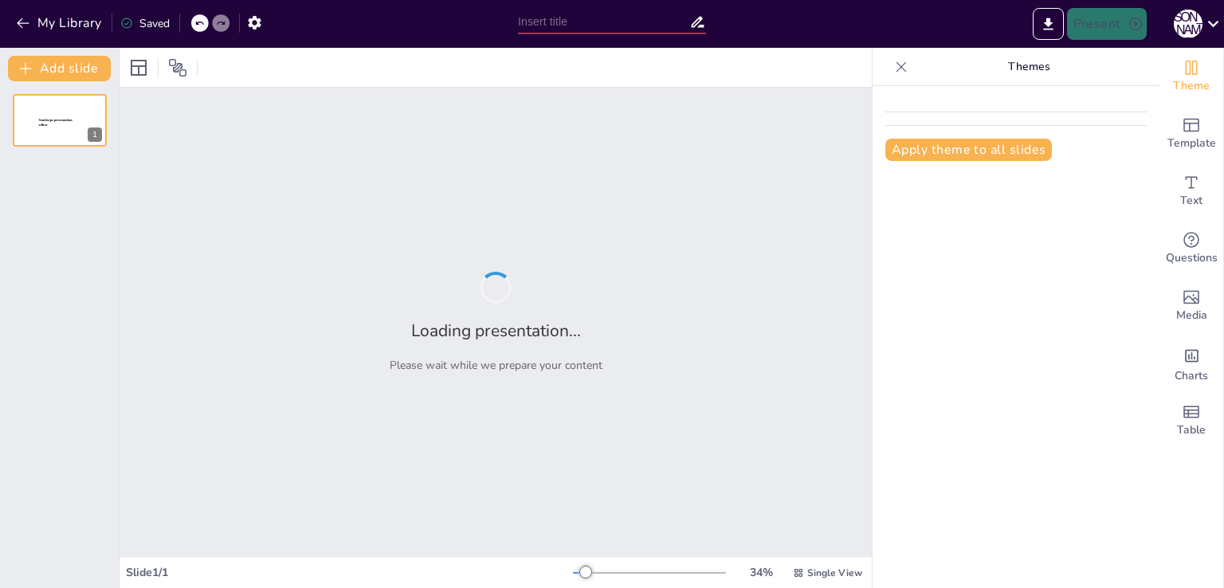
type input "Тестування знань з теми 'Атмосфера': Основи та властивості повітря"
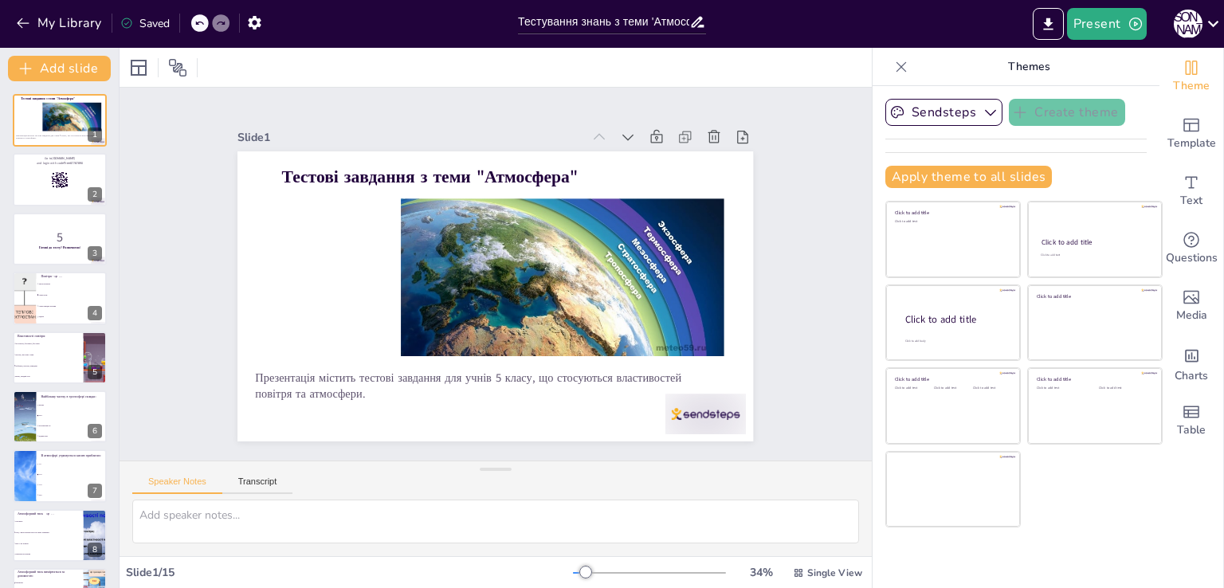
checkbox input "true"
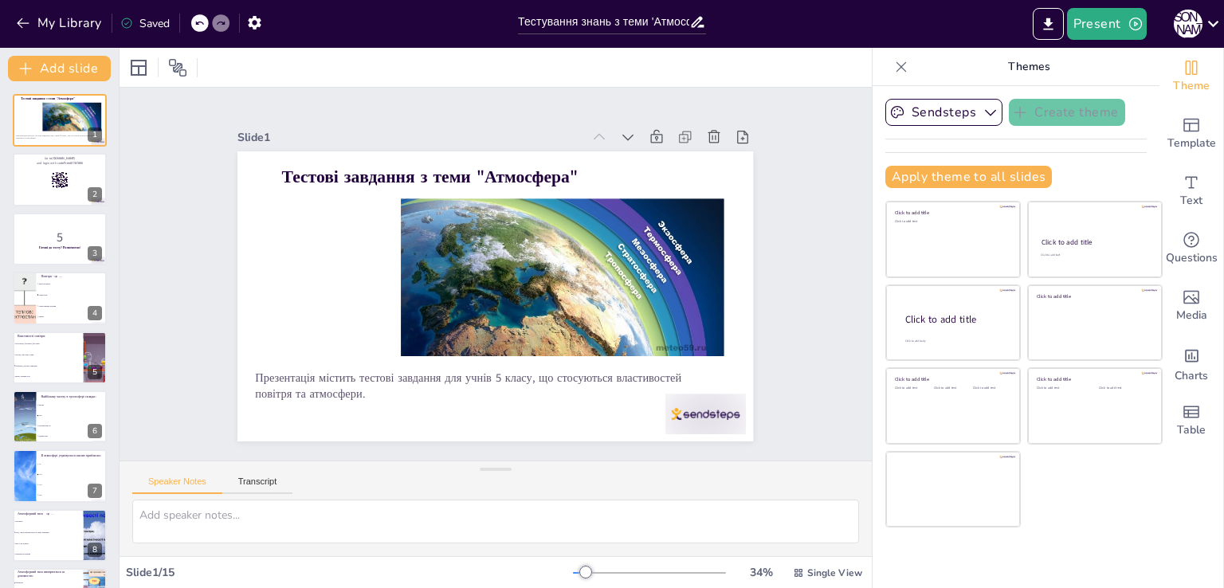
checkbox input "true"
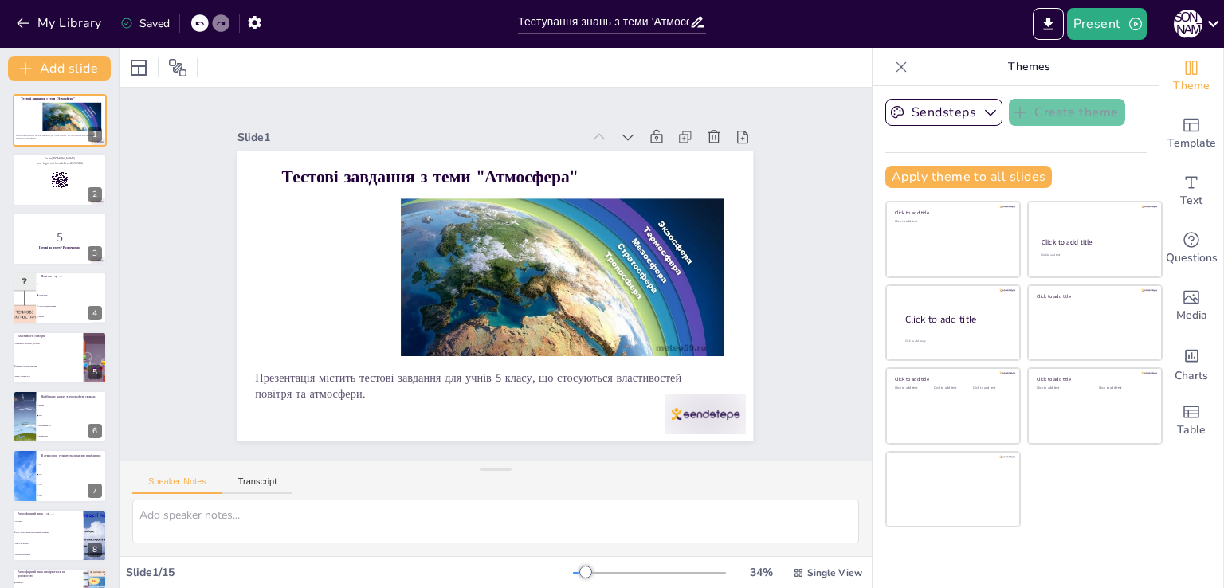
checkbox input "true"
